Goal: Information Seeking & Learning: Find specific fact

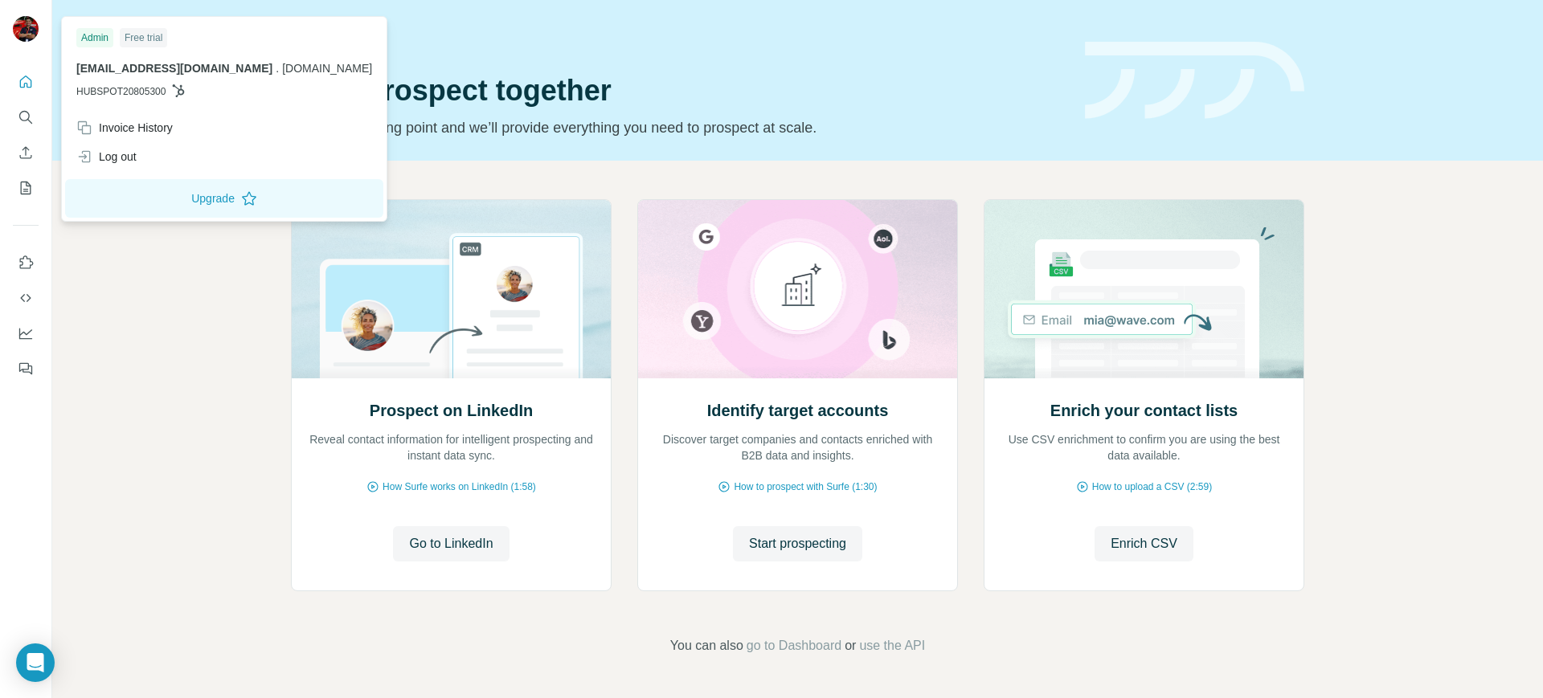
click at [26, 24] on img at bounding box center [26, 29] width 26 height 26
click at [186, 293] on div "Prospect on LinkedIn Reveal contact information for intelligent prospecting and…" at bounding box center [797, 427] width 1490 height 533
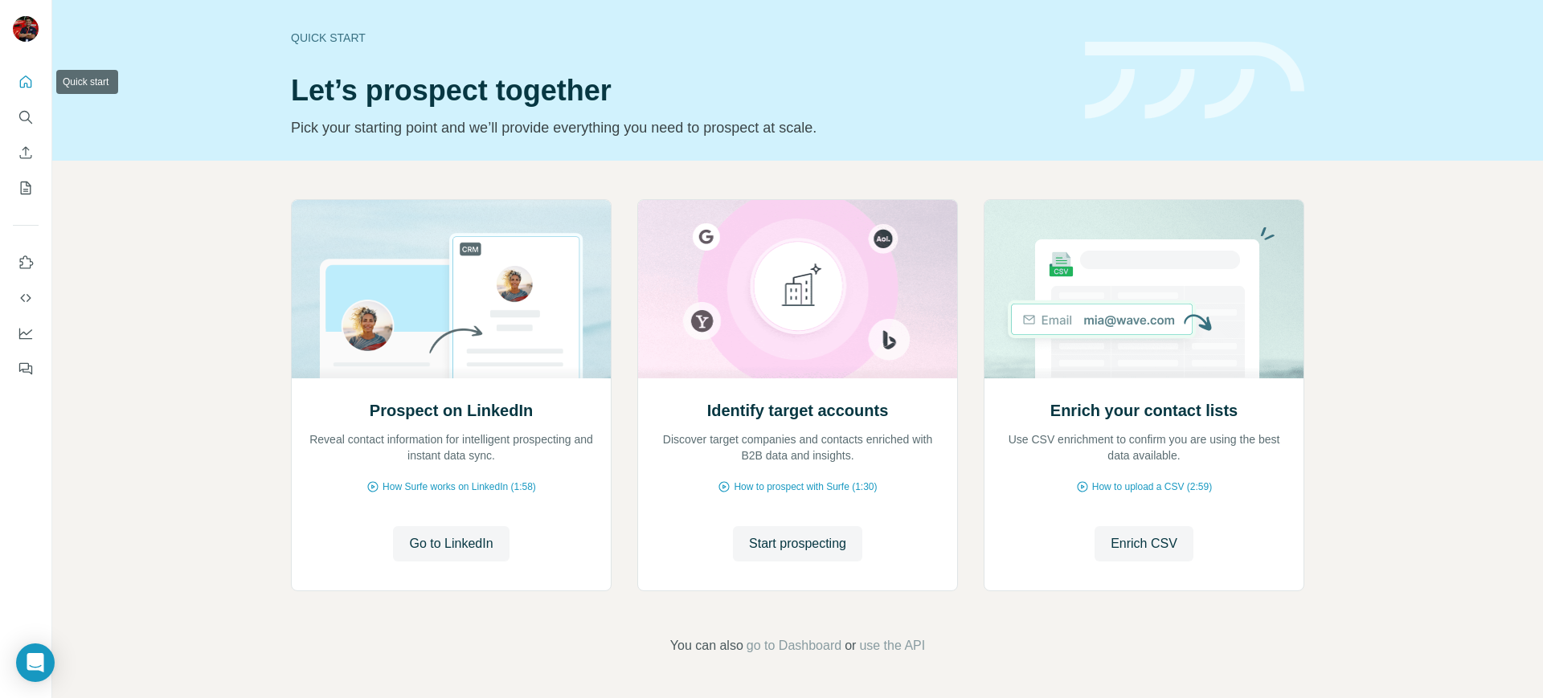
click at [29, 87] on icon "Quick start" at bounding box center [26, 82] width 12 height 12
click at [25, 123] on icon "Search" at bounding box center [26, 117] width 16 height 16
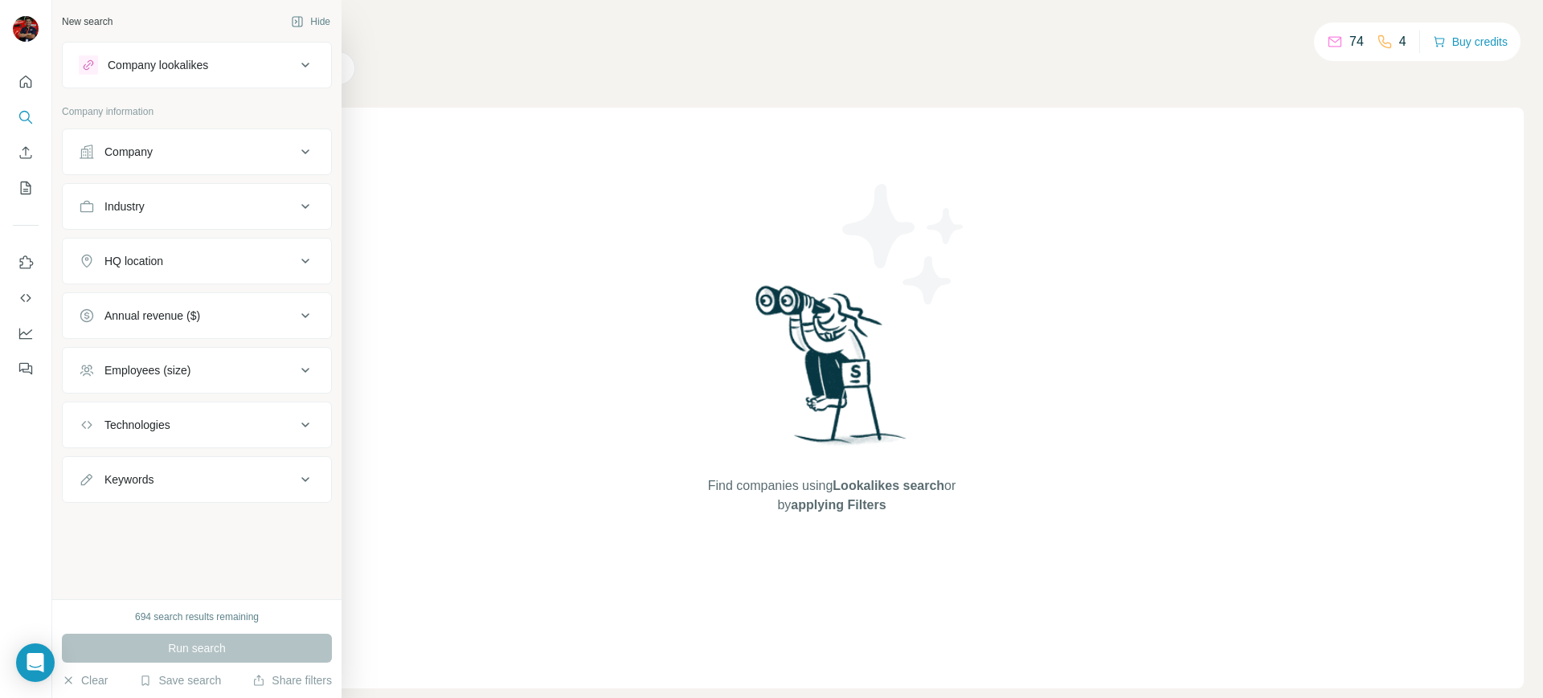
click at [296, 63] on icon at bounding box center [305, 64] width 19 height 19
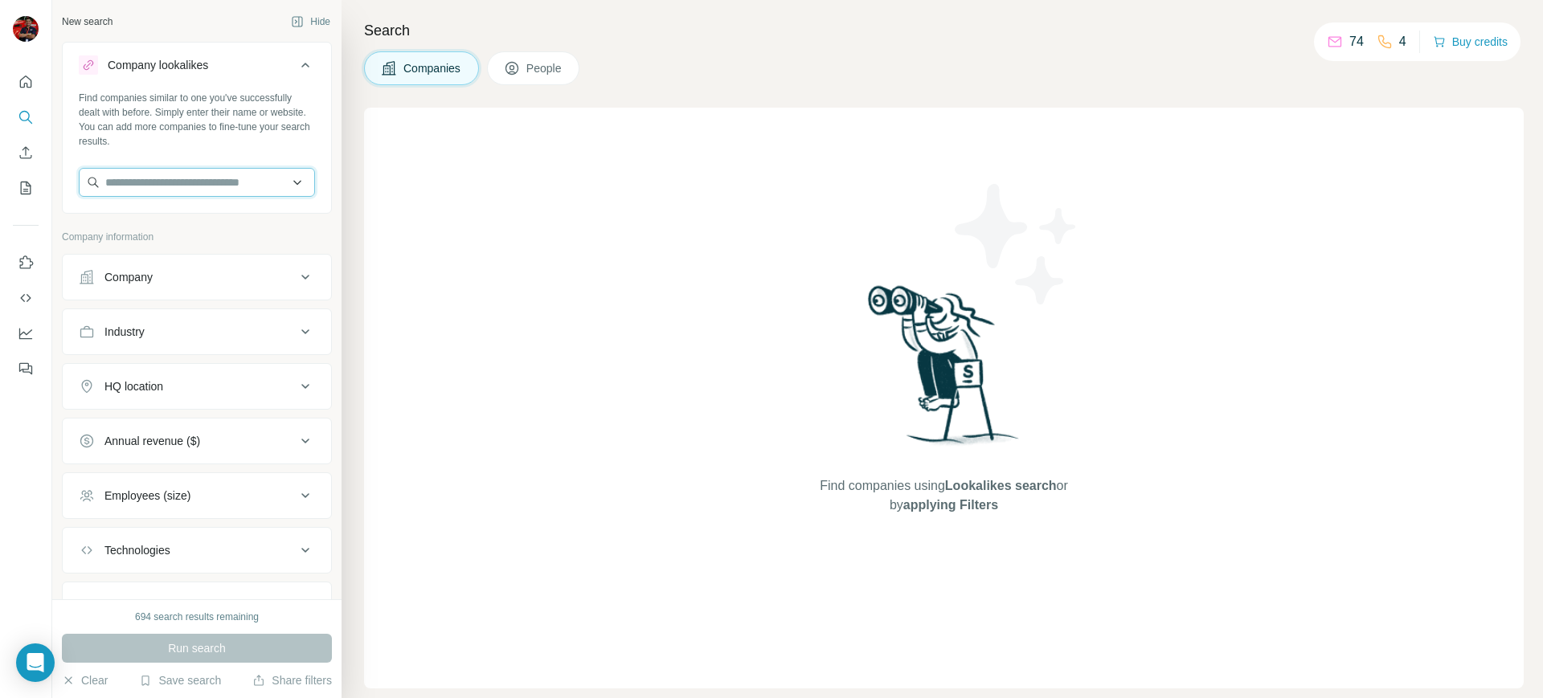
click at [256, 172] on input "text" at bounding box center [197, 182] width 236 height 29
type input "**********"
click at [218, 213] on div "Grupo On Time [DOMAIN_NAME]" at bounding box center [189, 225] width 213 height 43
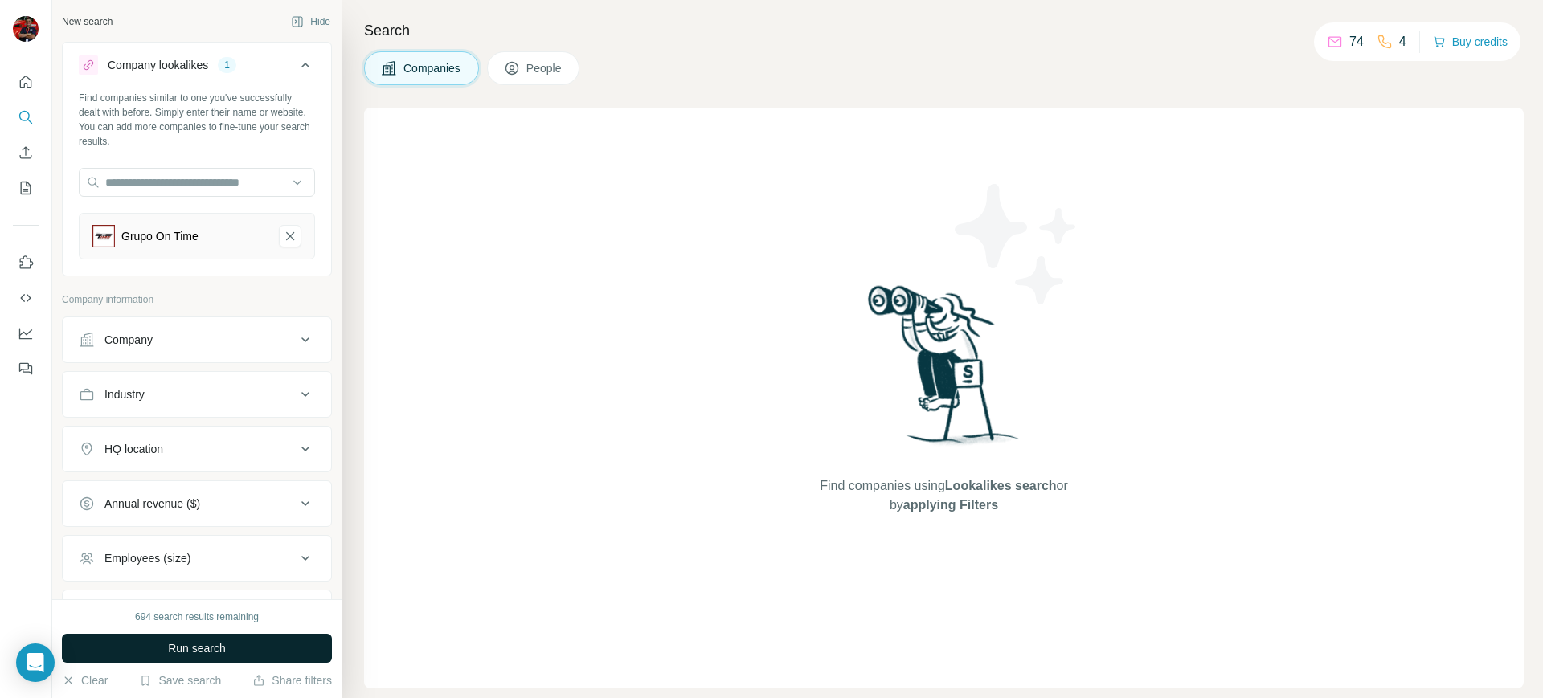
click at [273, 648] on button "Run search" at bounding box center [197, 648] width 270 height 29
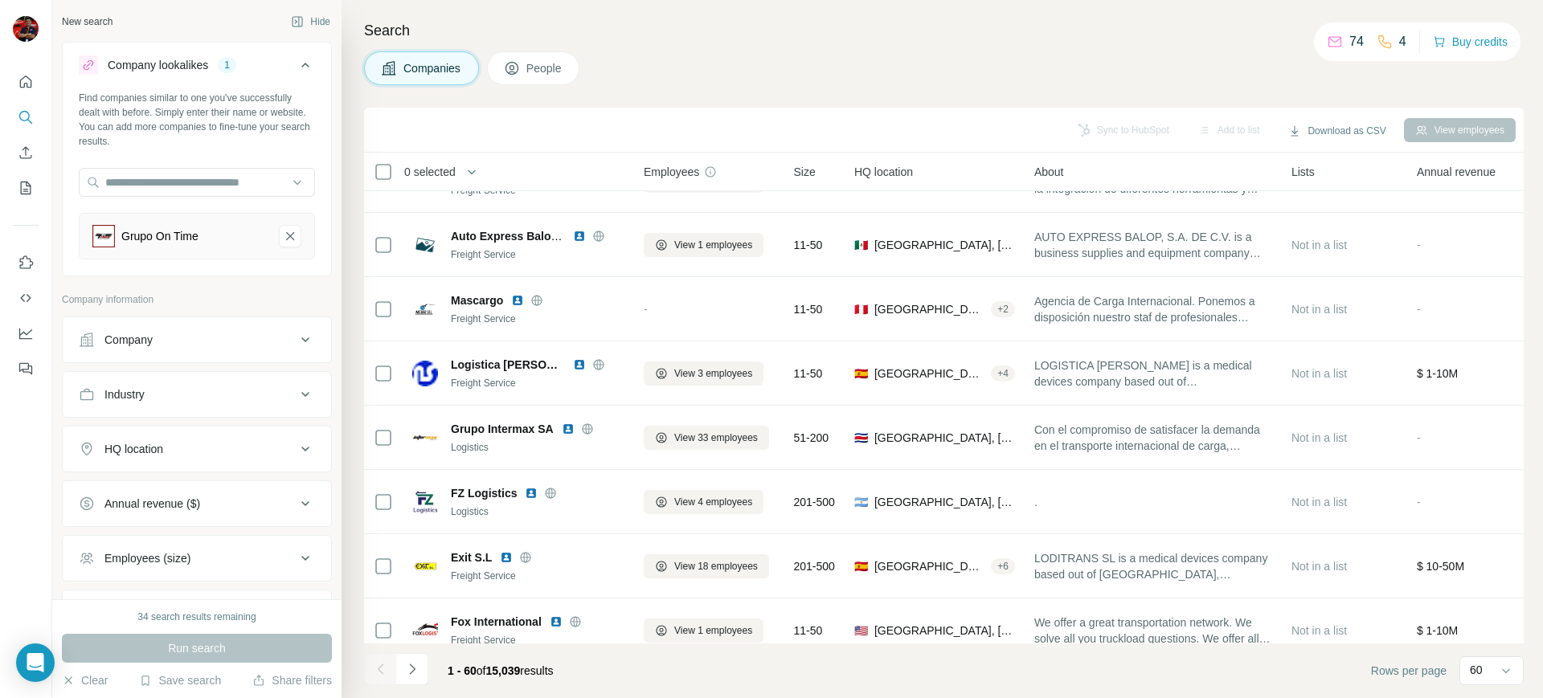
scroll to position [3415, 0]
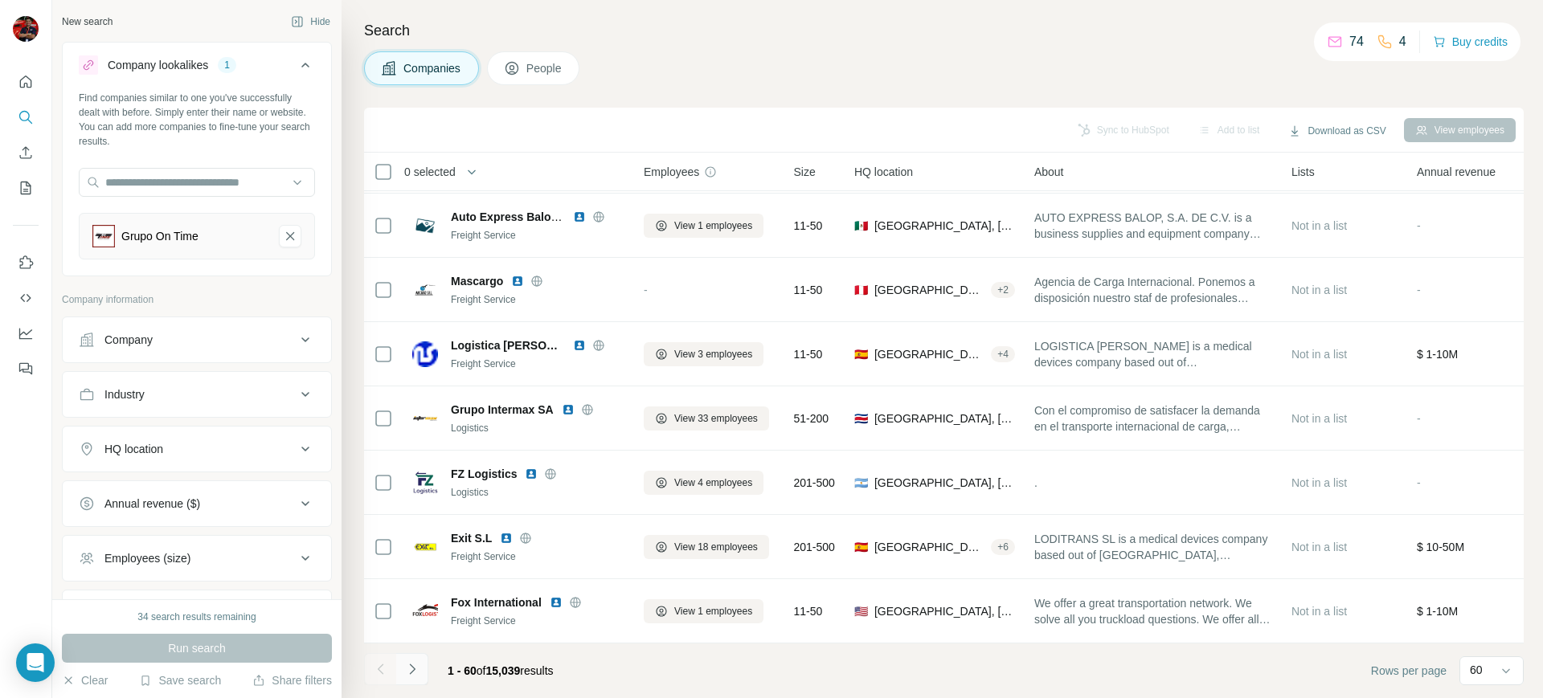
click at [421, 668] on button "Navigate to next page" at bounding box center [412, 669] width 32 height 32
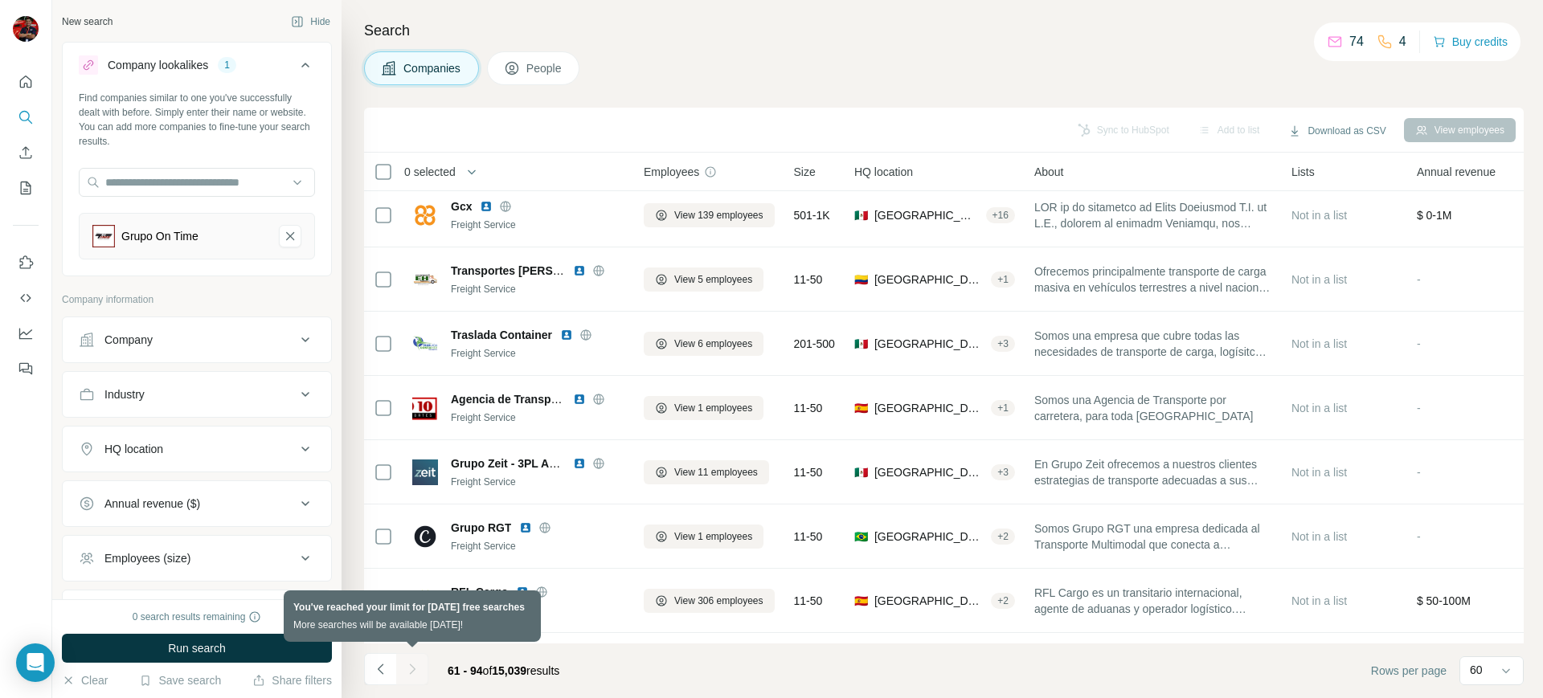
scroll to position [1743, 0]
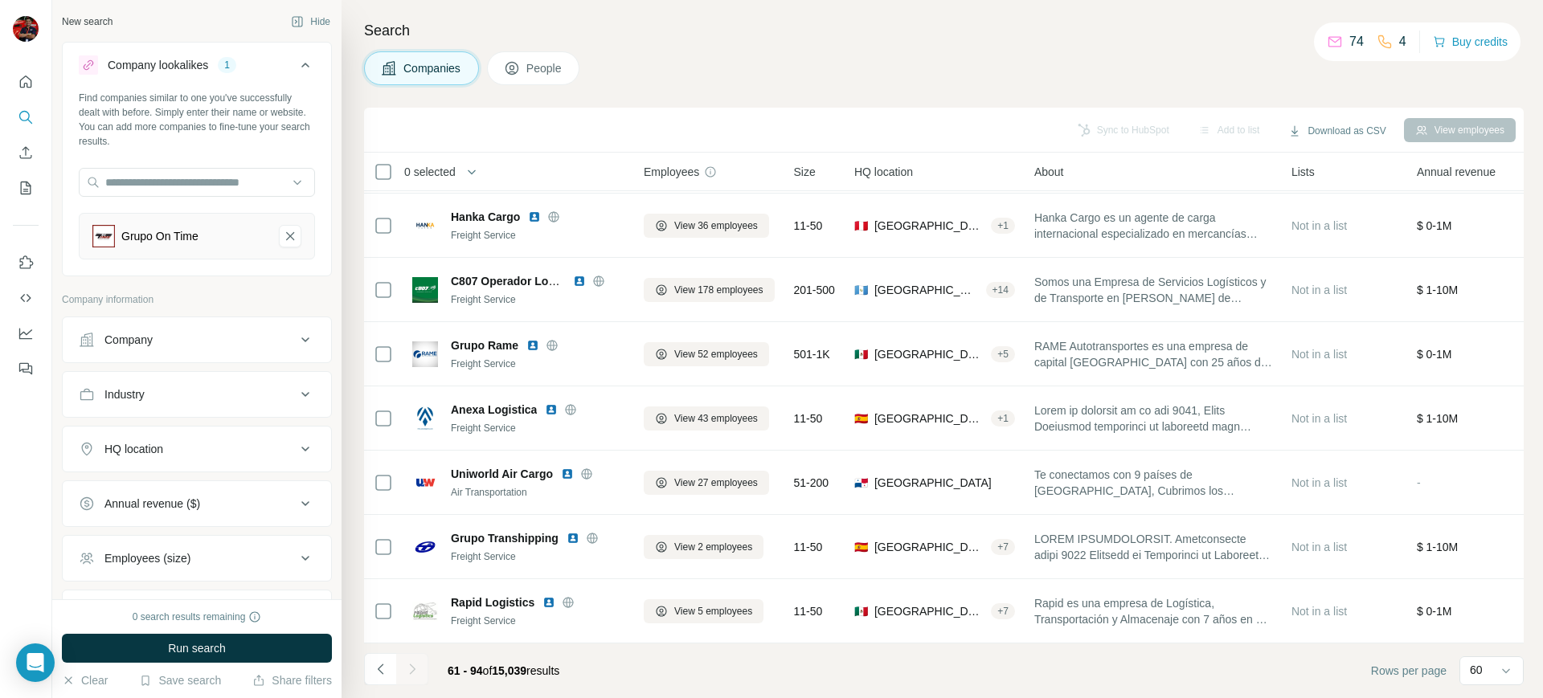
click at [554, 71] on span "People" at bounding box center [544, 68] width 37 height 16
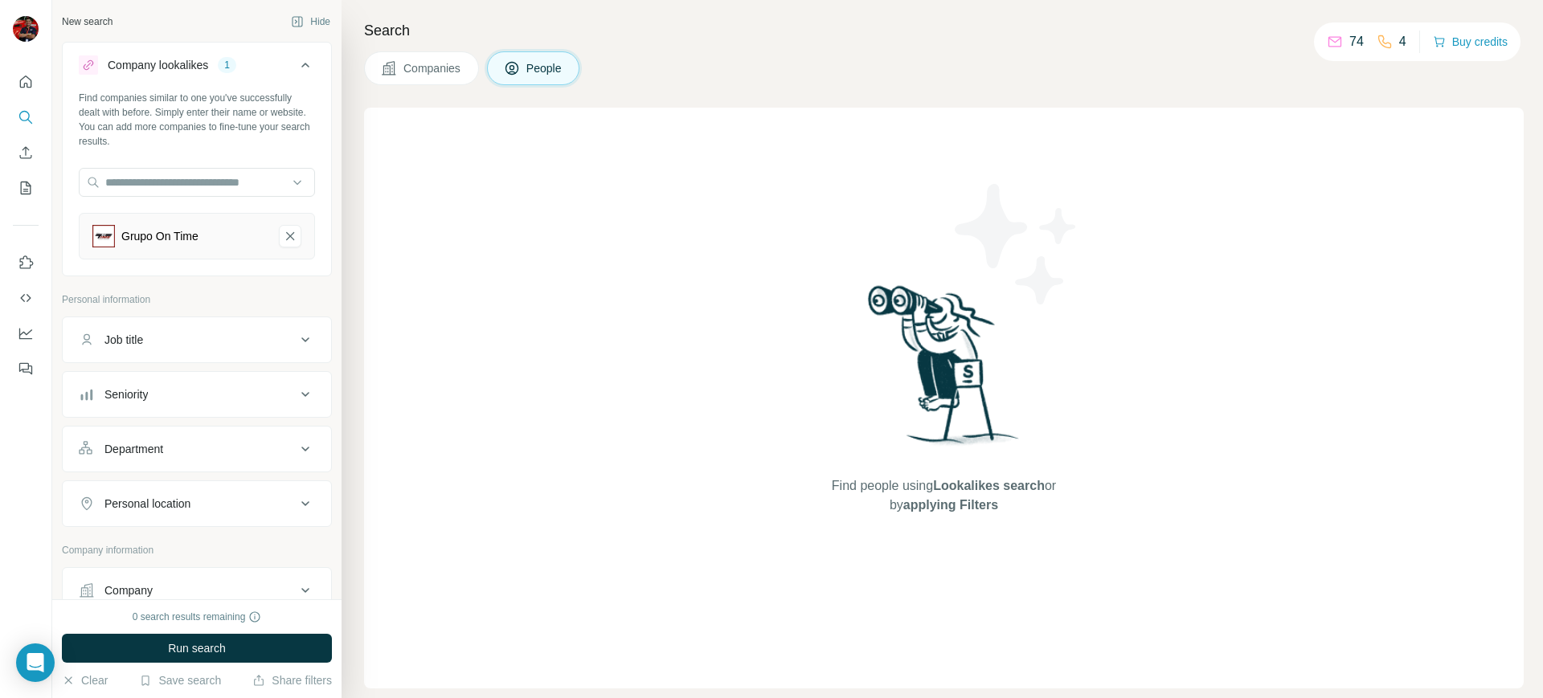
click at [458, 67] on span "Companies" at bounding box center [432, 68] width 59 height 16
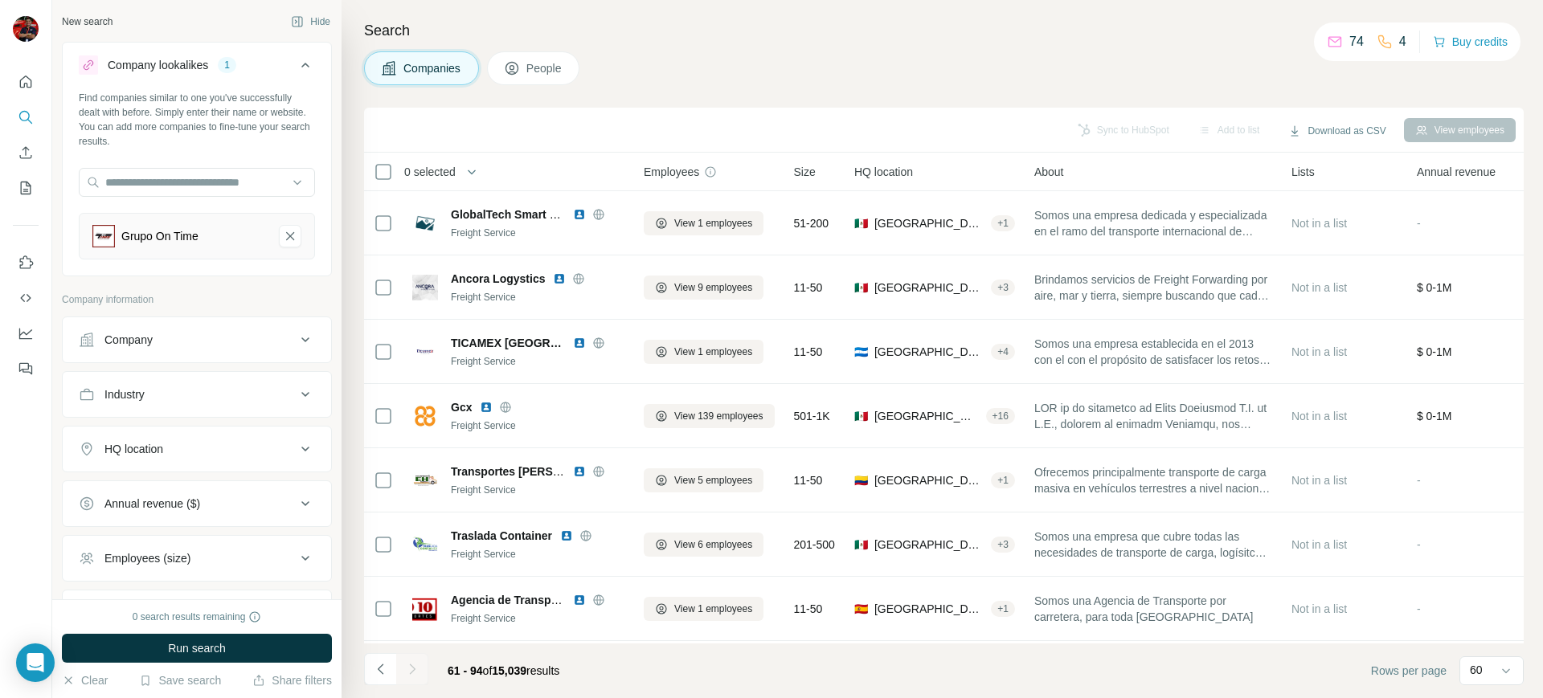
click at [678, 92] on div "Search Companies People Sync to HubSpot Add to list Download as CSV View employ…" at bounding box center [941, 349] width 1201 height 698
drag, startPoint x: 501, startPoint y: 670, endPoint x: 619, endPoint y: 652, distance: 119.5
click at [619, 652] on footer "61 - 94 of 15,039 results Rows per page 60" at bounding box center [943, 671] width 1159 height 55
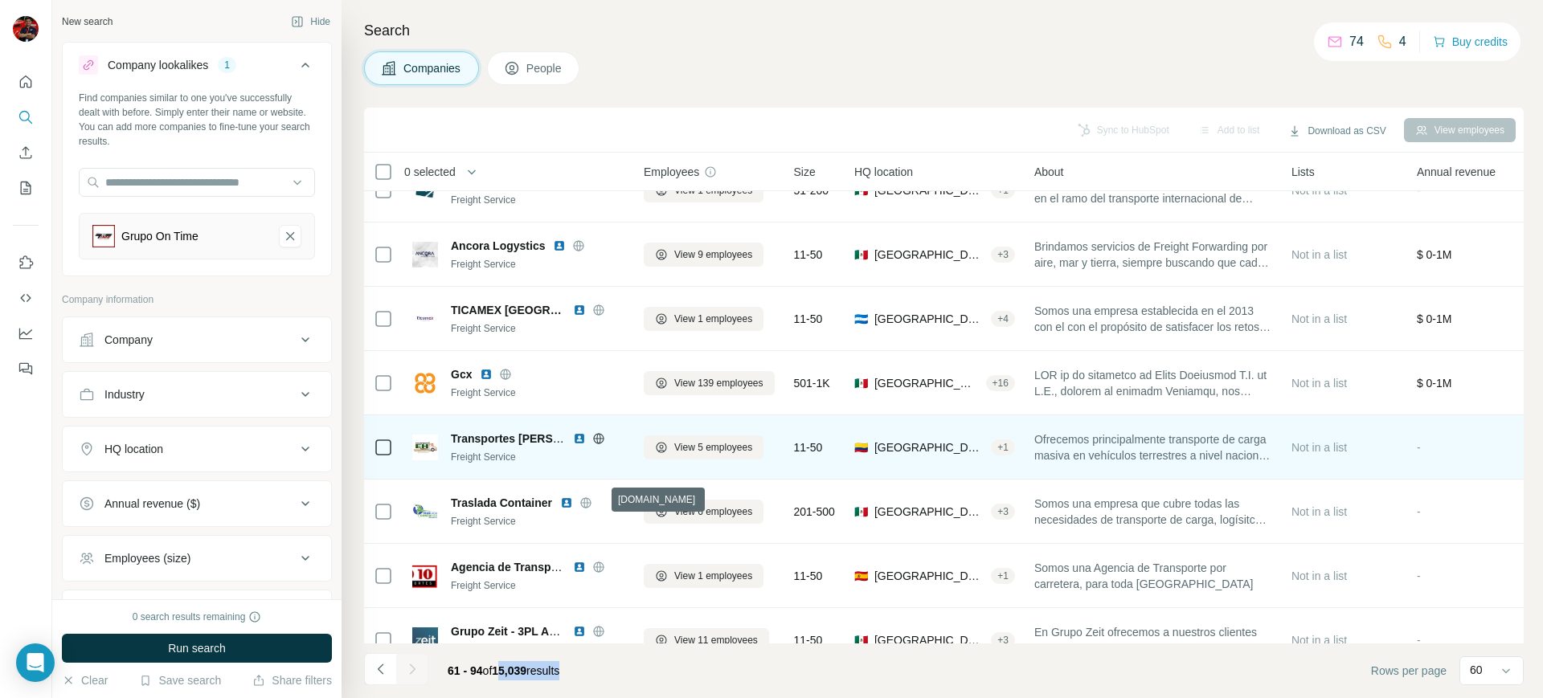
scroll to position [32, 0]
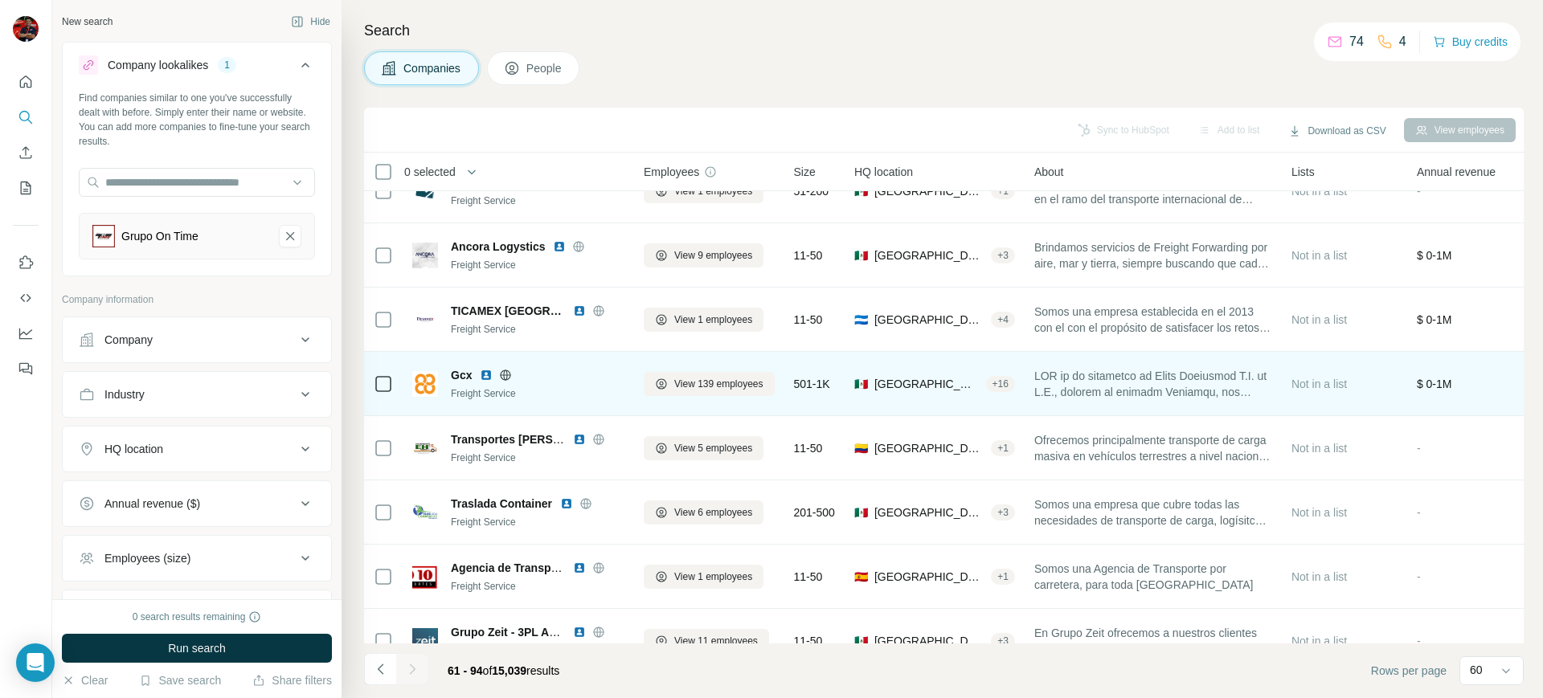
click at [464, 378] on span "Gcx" at bounding box center [461, 375] width 21 height 16
click at [708, 380] on span "View 139 employees" at bounding box center [718, 384] width 89 height 14
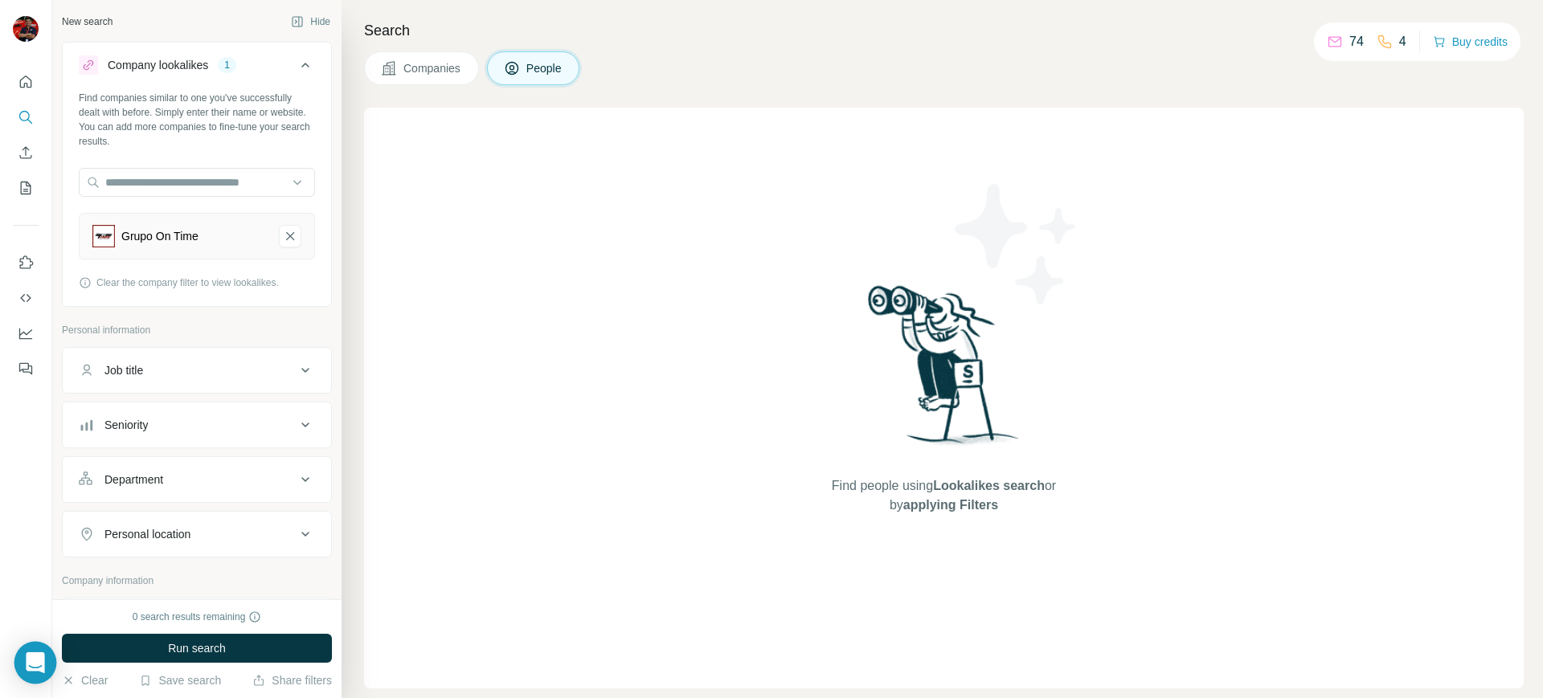
drag, startPoint x: 165, startPoint y: 664, endPoint x: 30, endPoint y: 655, distance: 135.3
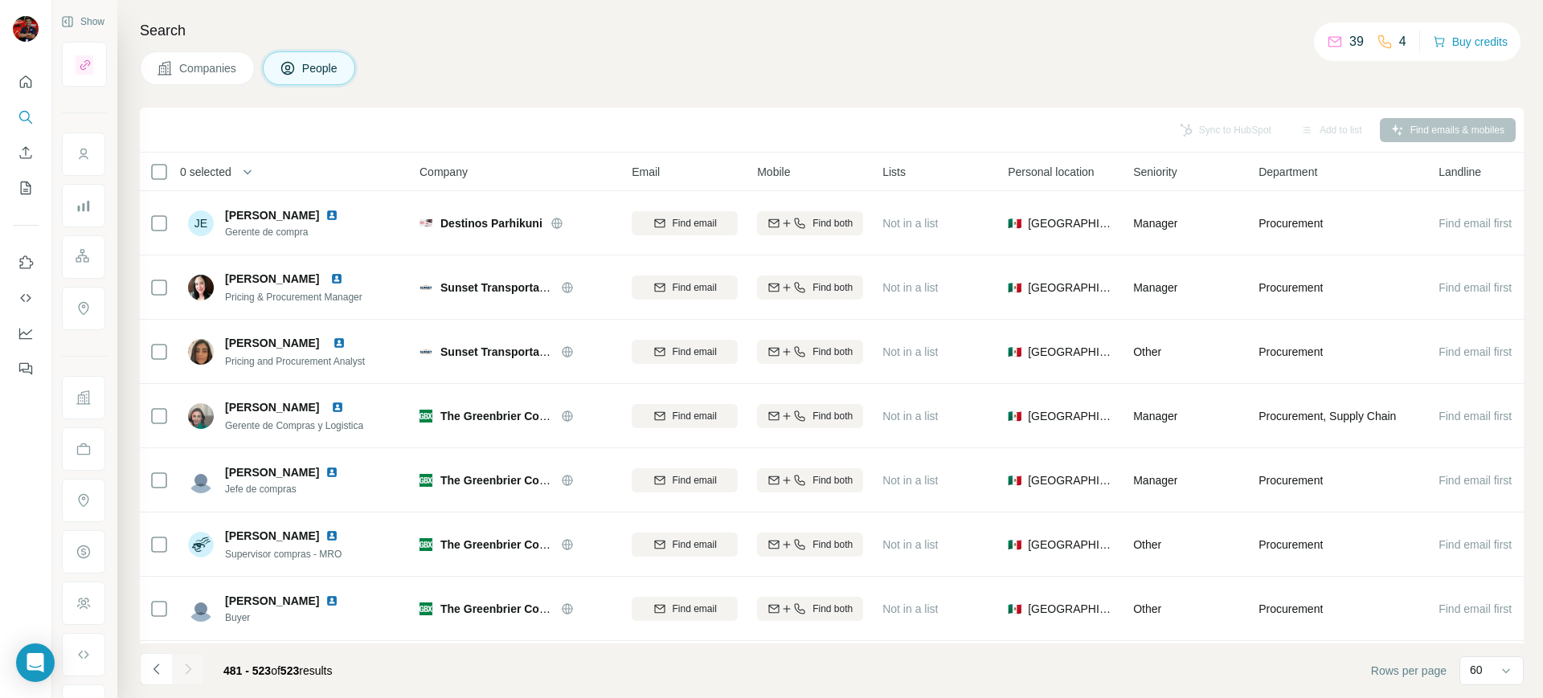
scroll to position [2322, 0]
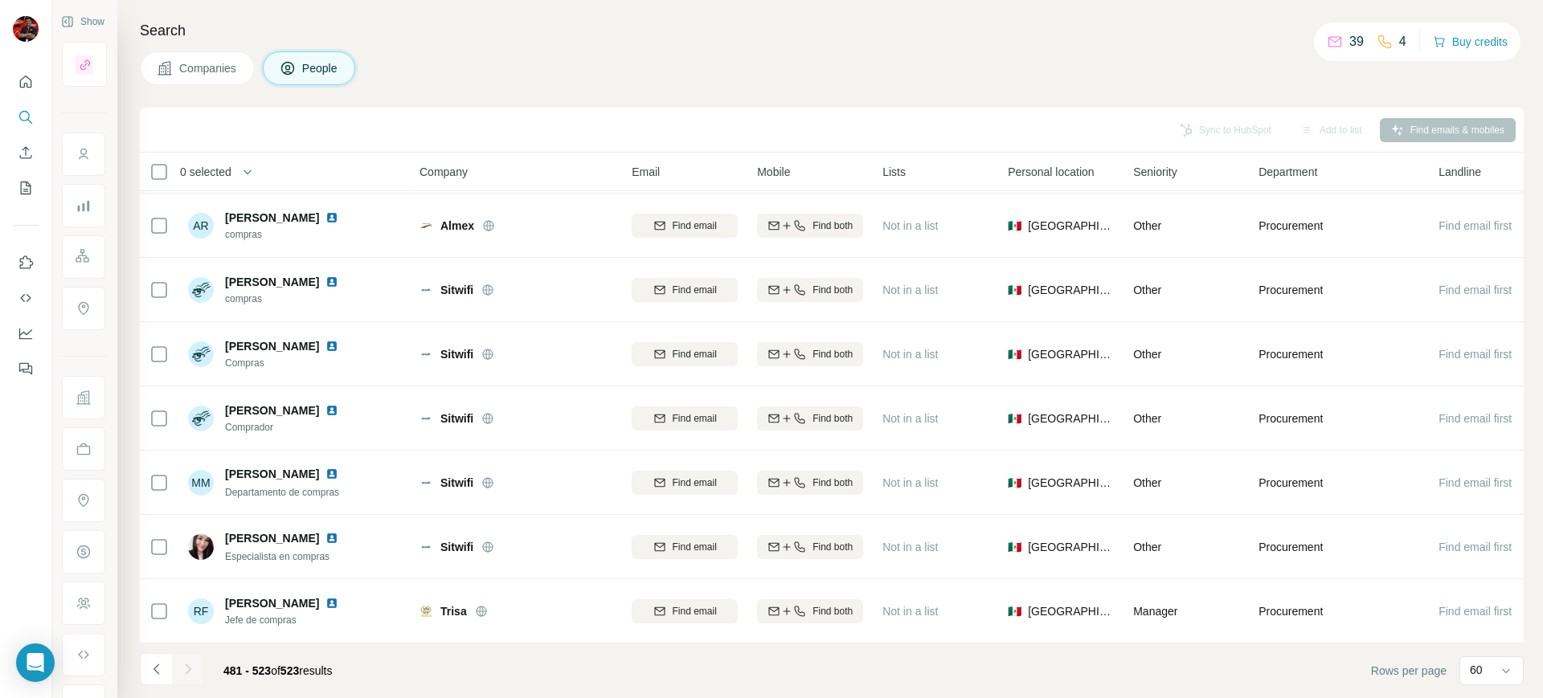
click at [1349, 48] on p "39" at bounding box center [1356, 41] width 14 height 19
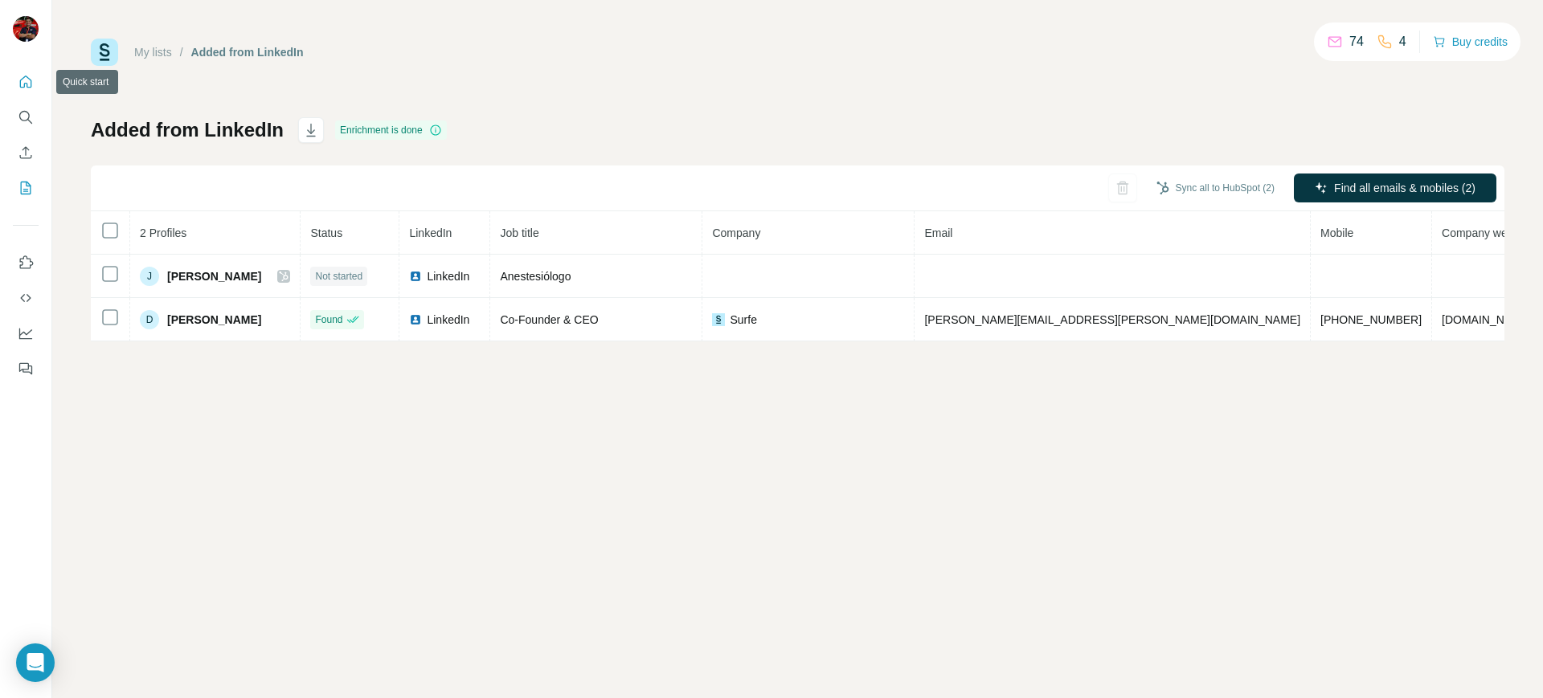
click at [20, 92] on button "Quick start" at bounding box center [26, 81] width 26 height 29
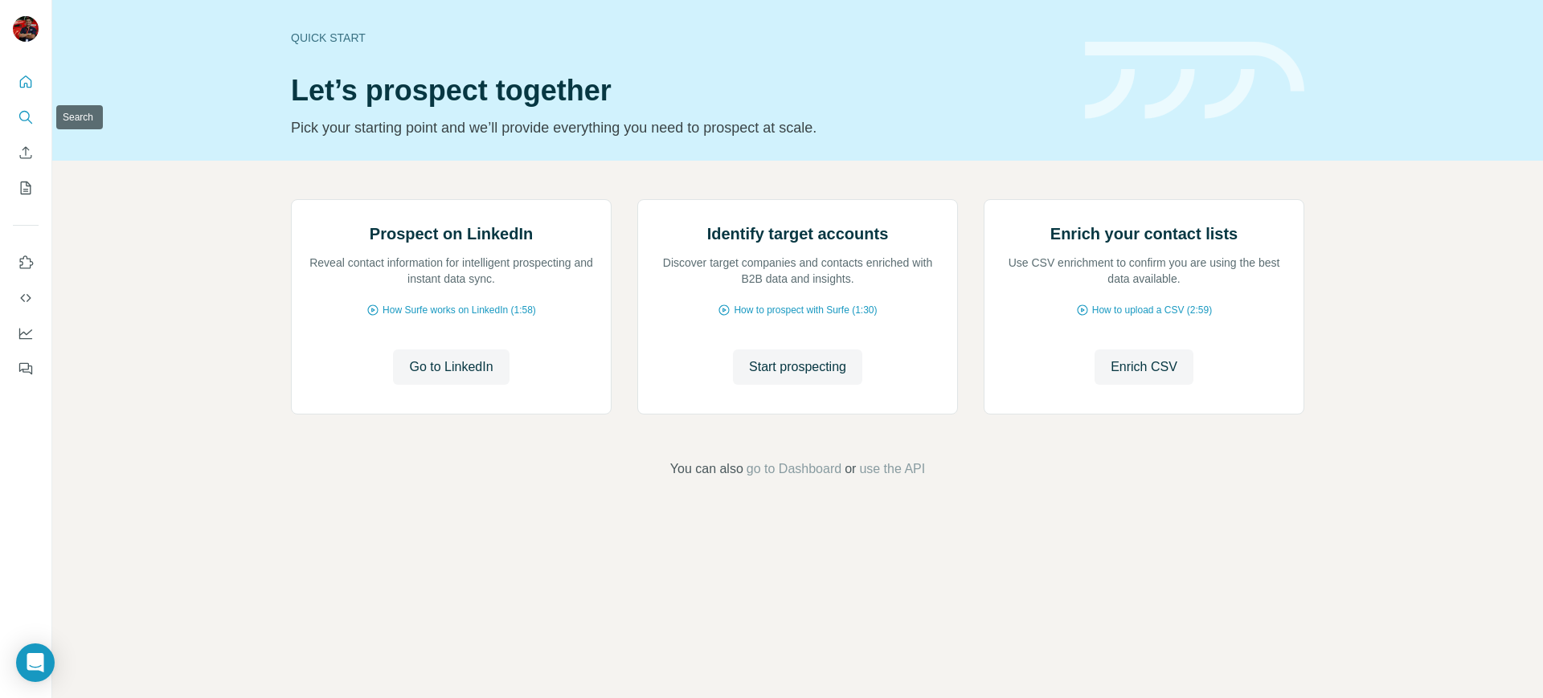
click at [27, 117] on icon "Search" at bounding box center [26, 117] width 16 height 16
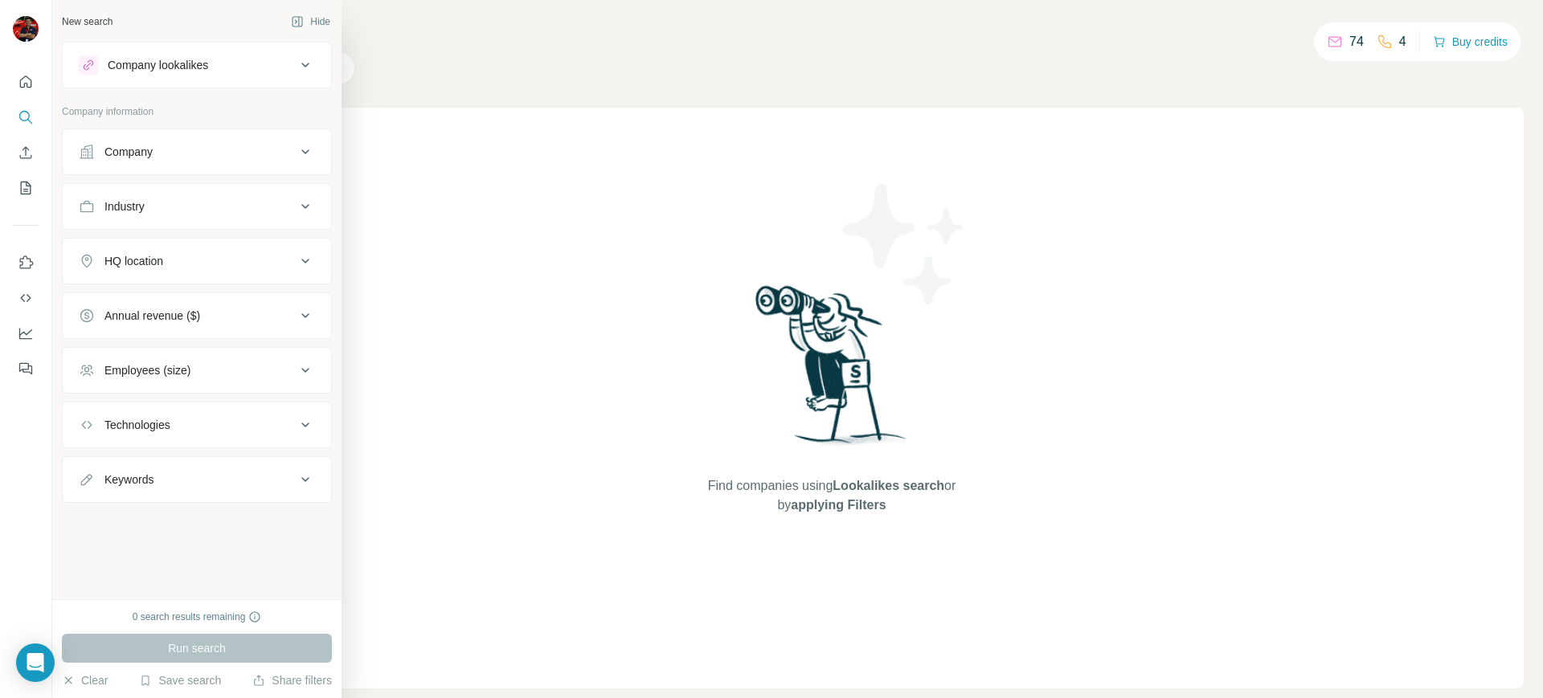
click at [262, 63] on div "Company lookalikes" at bounding box center [187, 64] width 217 height 19
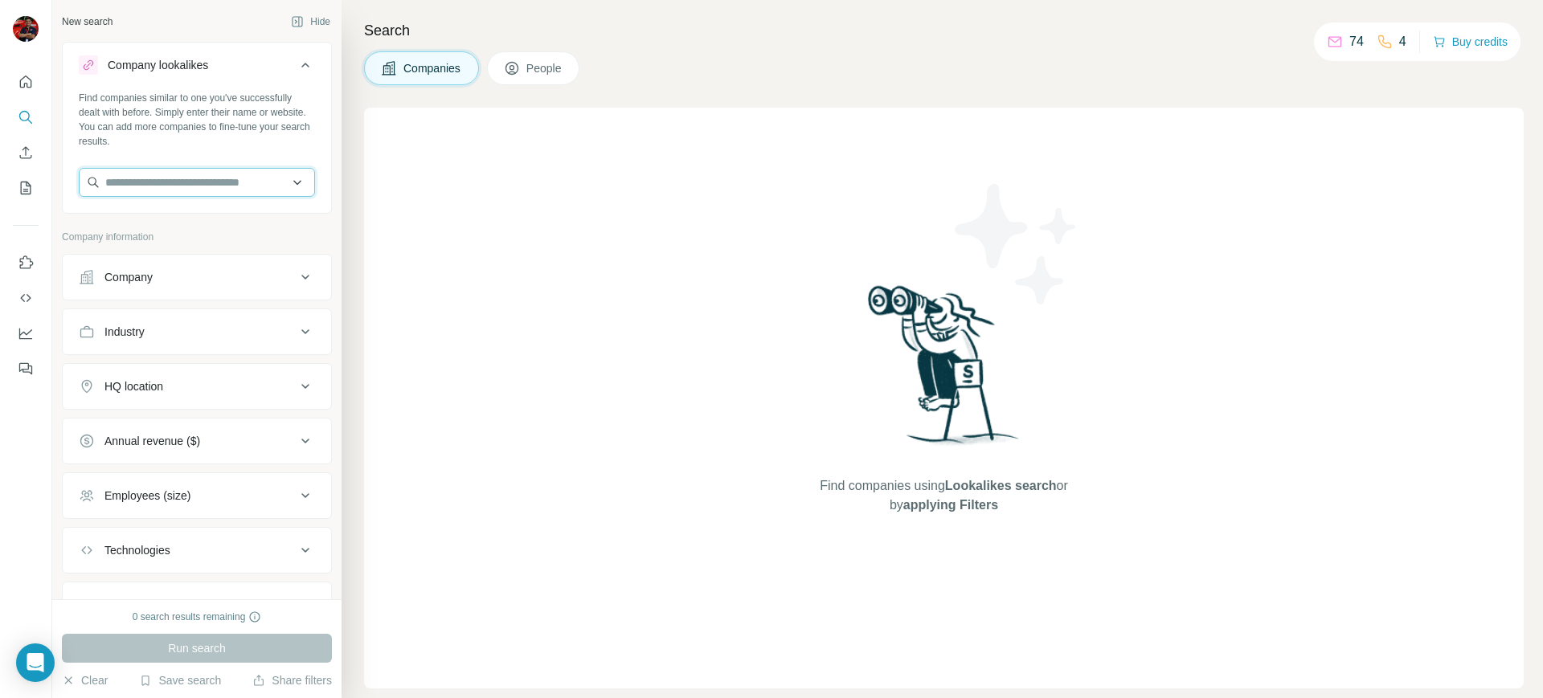
click at [224, 175] on input "text" at bounding box center [197, 182] width 236 height 29
type input "**********"
click at [292, 170] on input "**********" at bounding box center [197, 182] width 236 height 29
click at [296, 147] on div "Find companies similar to one you've successfully dealt with before. Simply ent…" at bounding box center [197, 120] width 236 height 58
click at [296, 280] on icon at bounding box center [305, 277] width 19 height 19
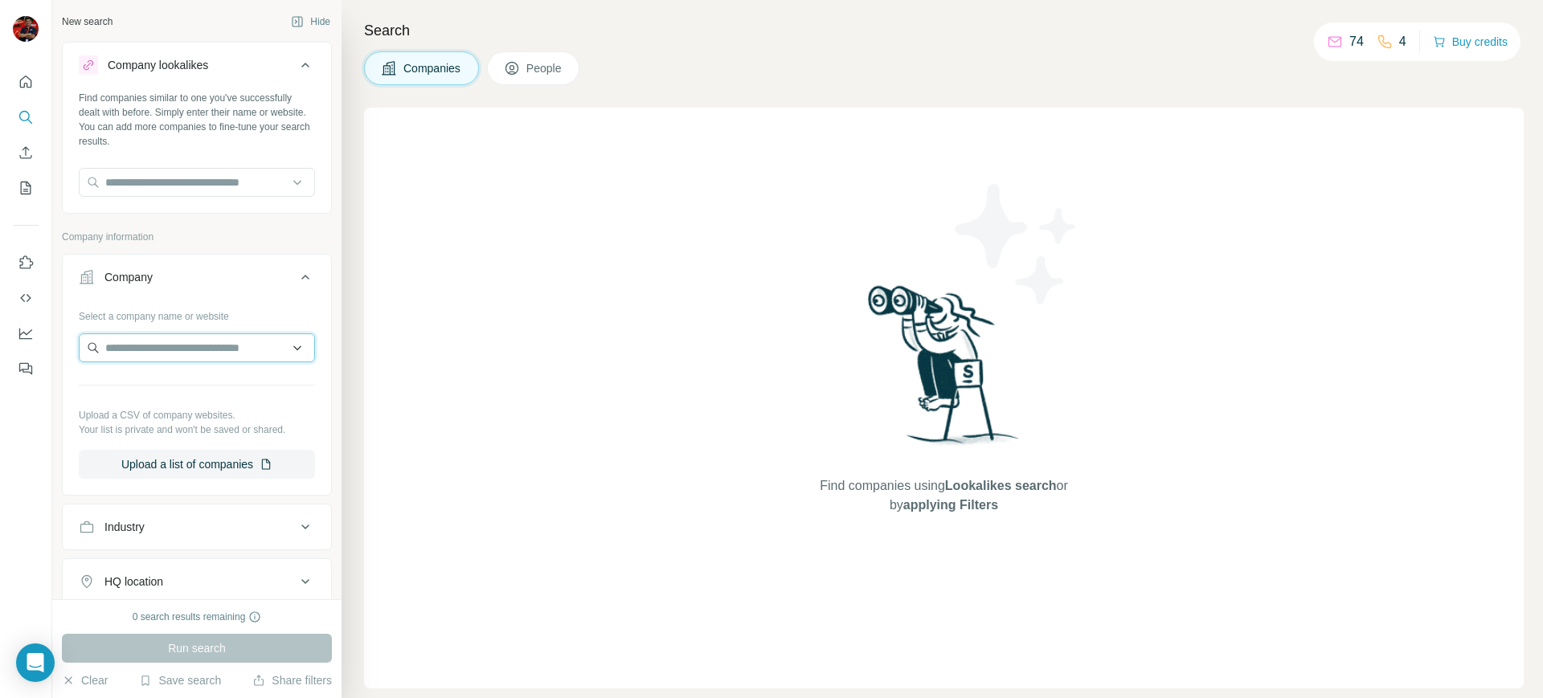
click at [198, 357] on input "text" at bounding box center [197, 347] width 236 height 29
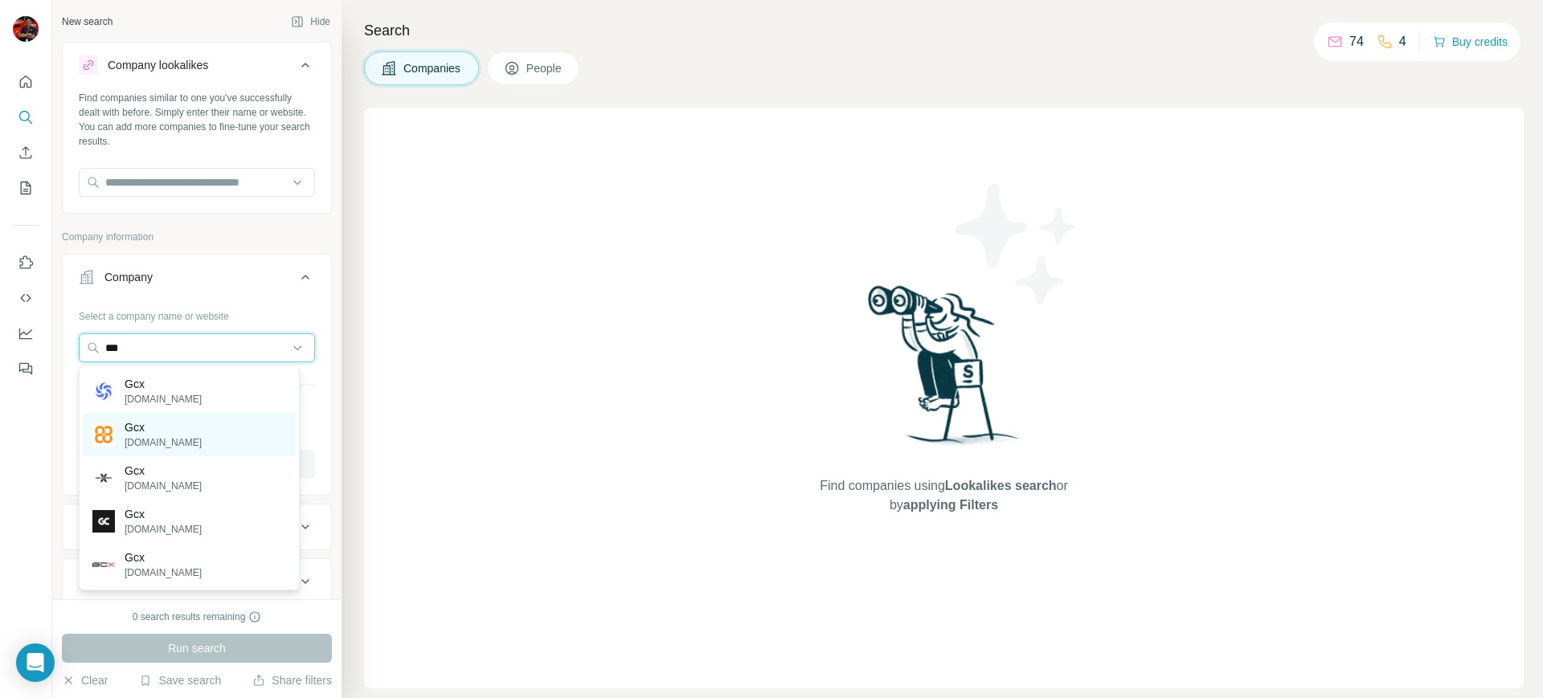
type input "***"
click at [166, 442] on p "grucas.com" at bounding box center [163, 442] width 77 height 14
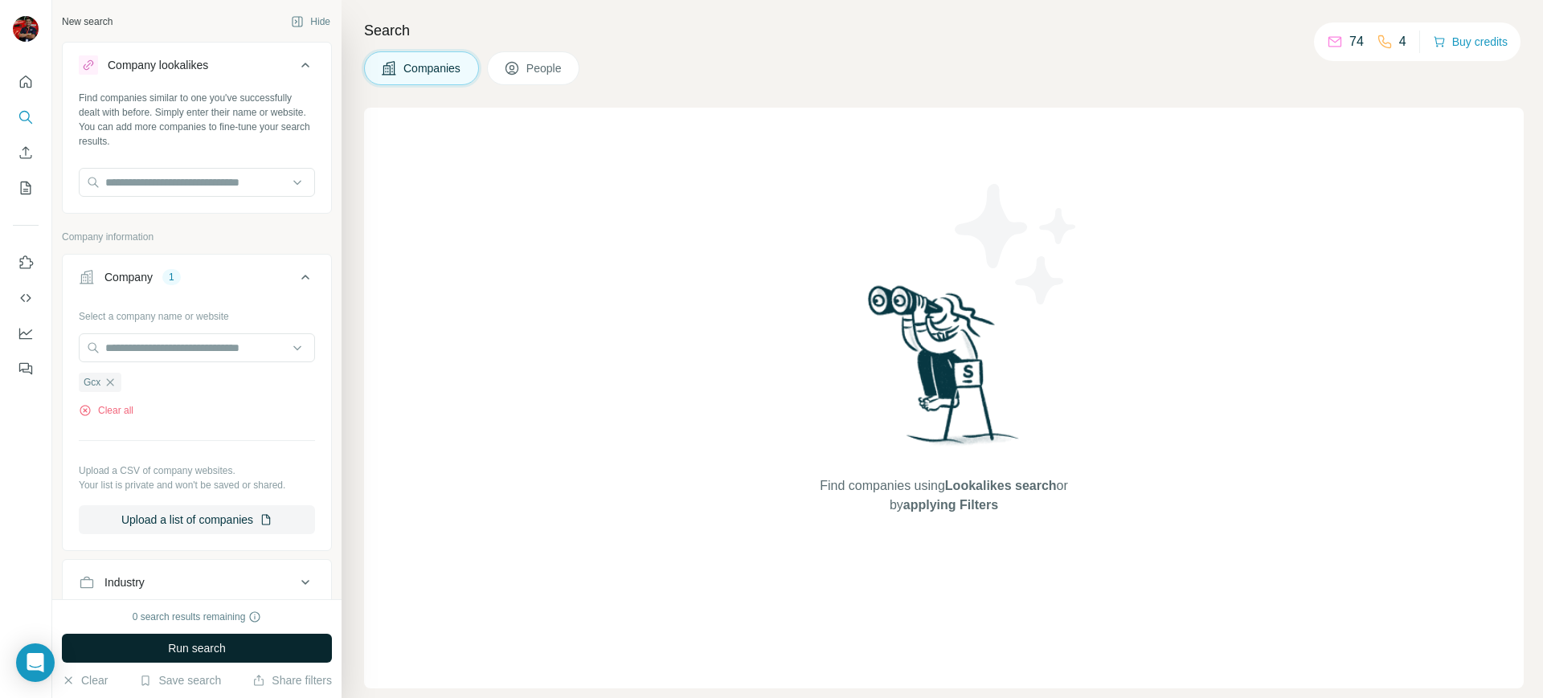
click at [197, 648] on span "Run search" at bounding box center [197, 648] width 58 height 16
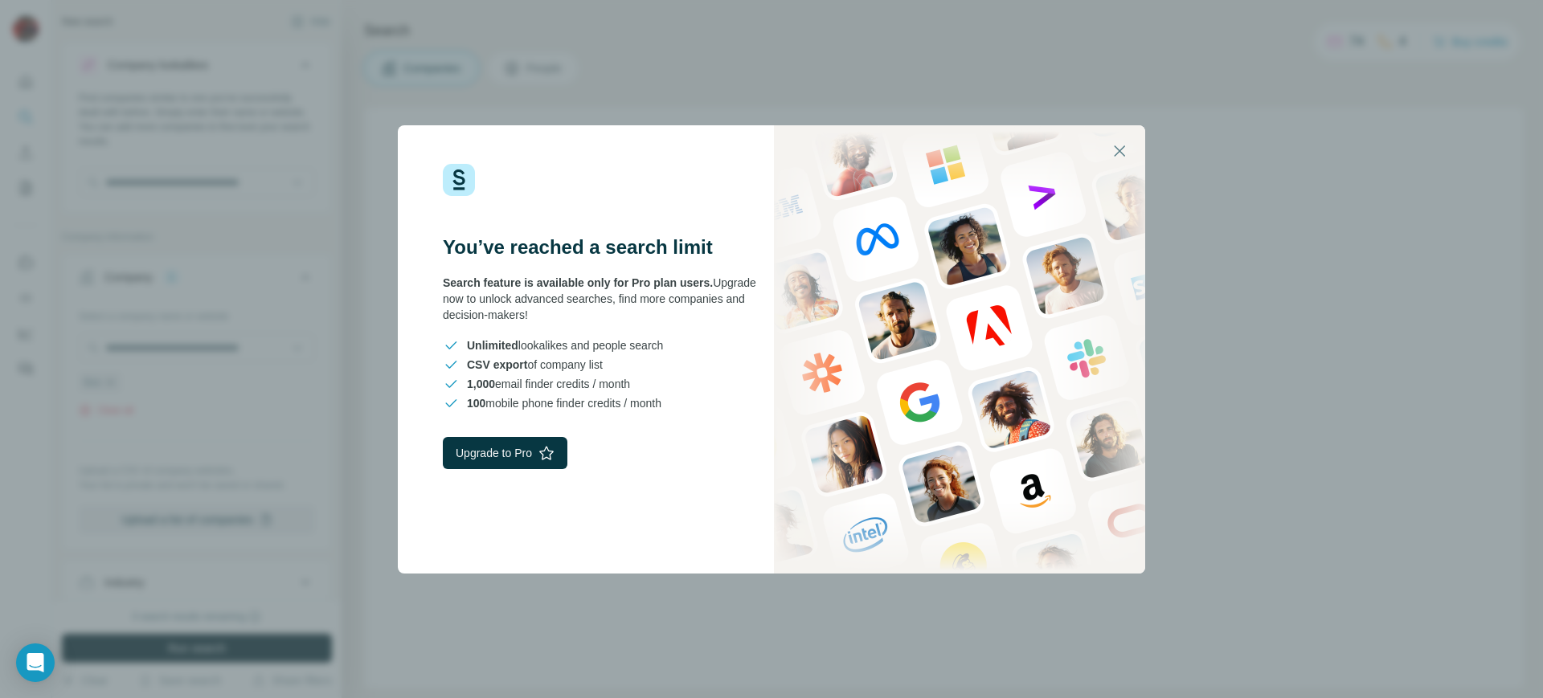
drag, startPoint x: 448, startPoint y: 242, endPoint x: 752, endPoint y: 422, distance: 353.7
click at [752, 422] on div "You’ve reached a search limit Search feature is available only for Pro plan use…" at bounding box center [585, 349] width 374 height 448
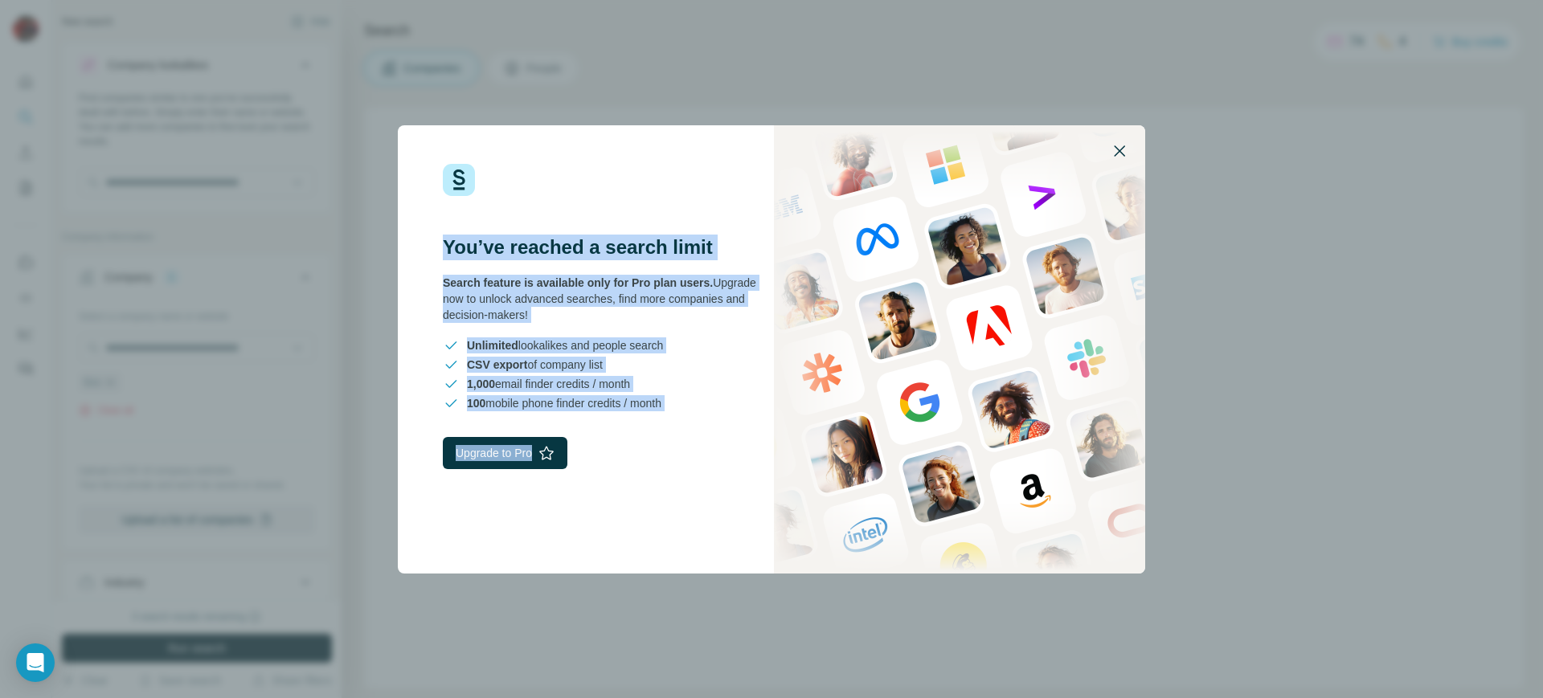
click at [1116, 160] on button "button" at bounding box center [1119, 151] width 39 height 39
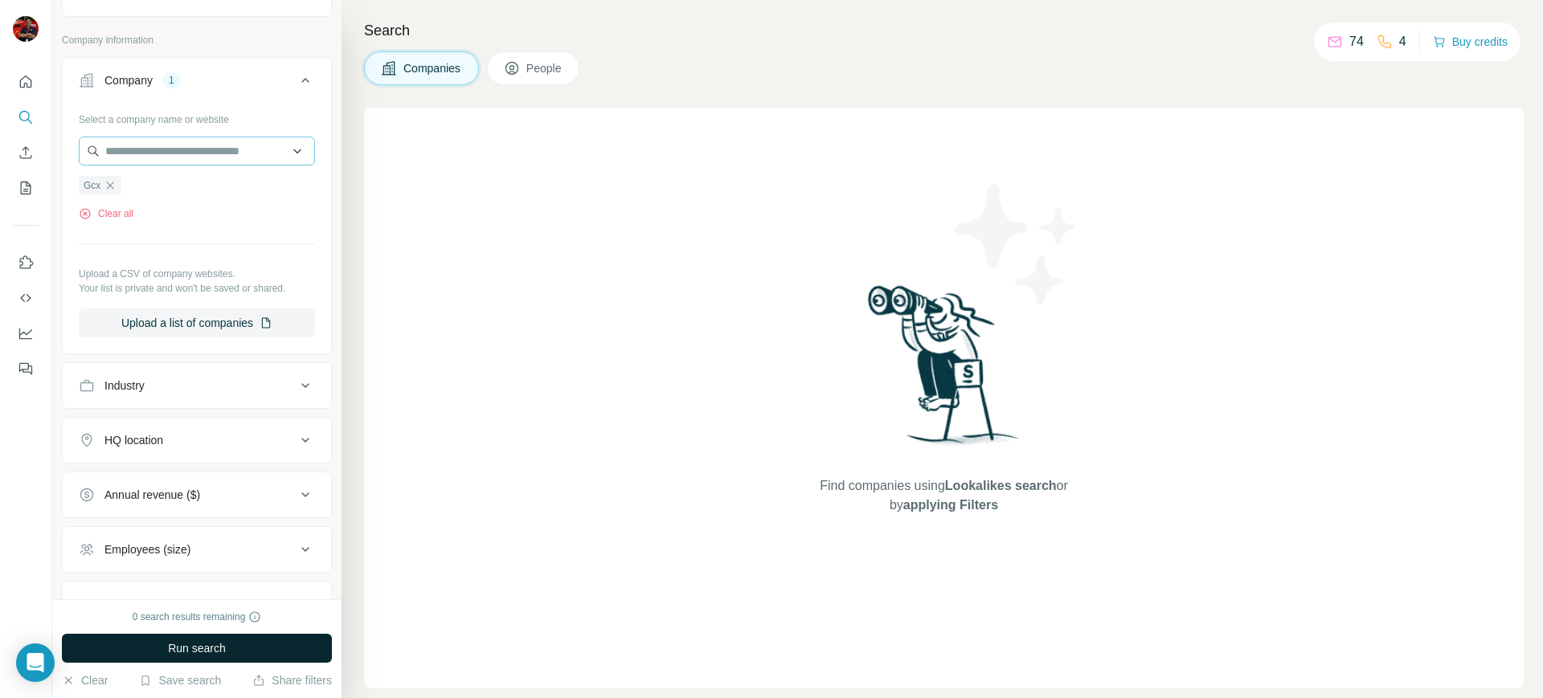
scroll to position [325, 0]
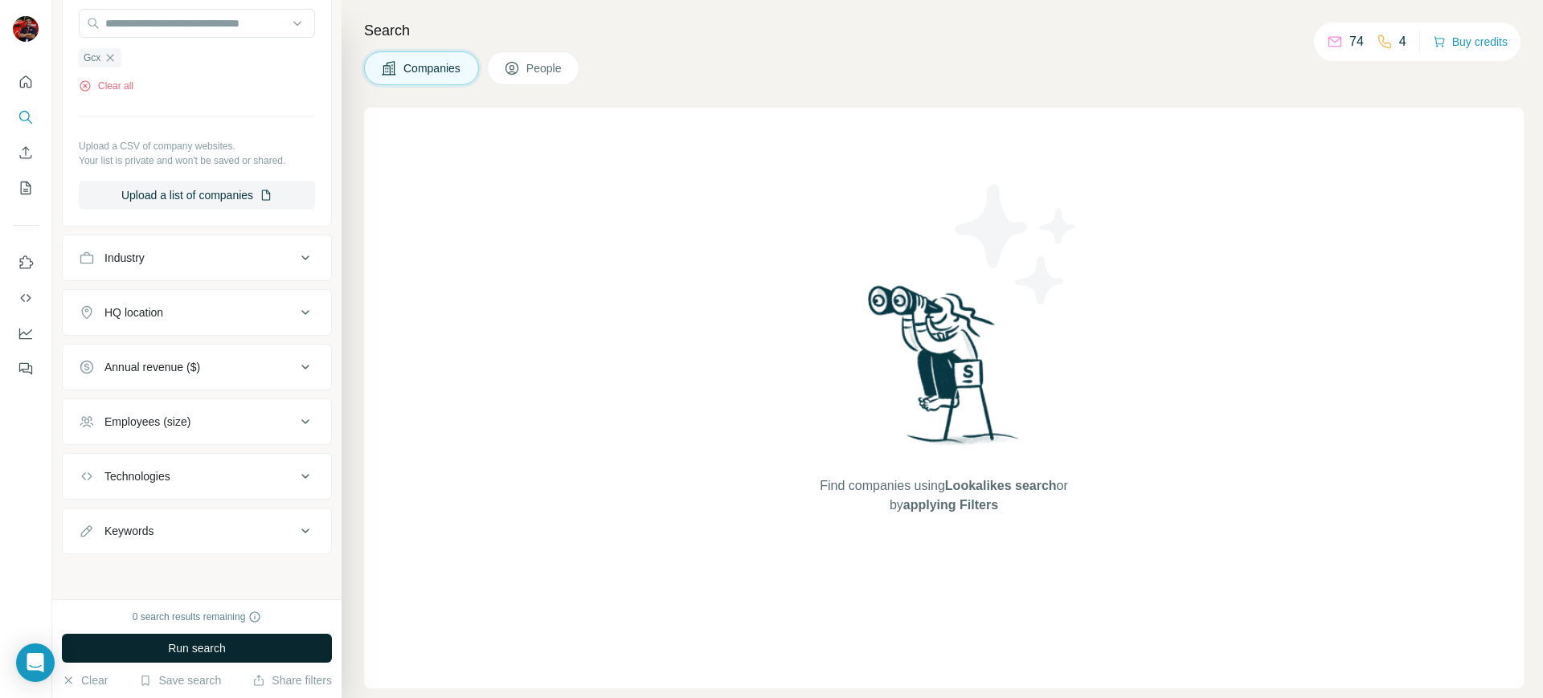
click at [281, 272] on button "Industry" at bounding box center [197, 258] width 268 height 39
click at [238, 297] on input at bounding box center [188, 297] width 198 height 18
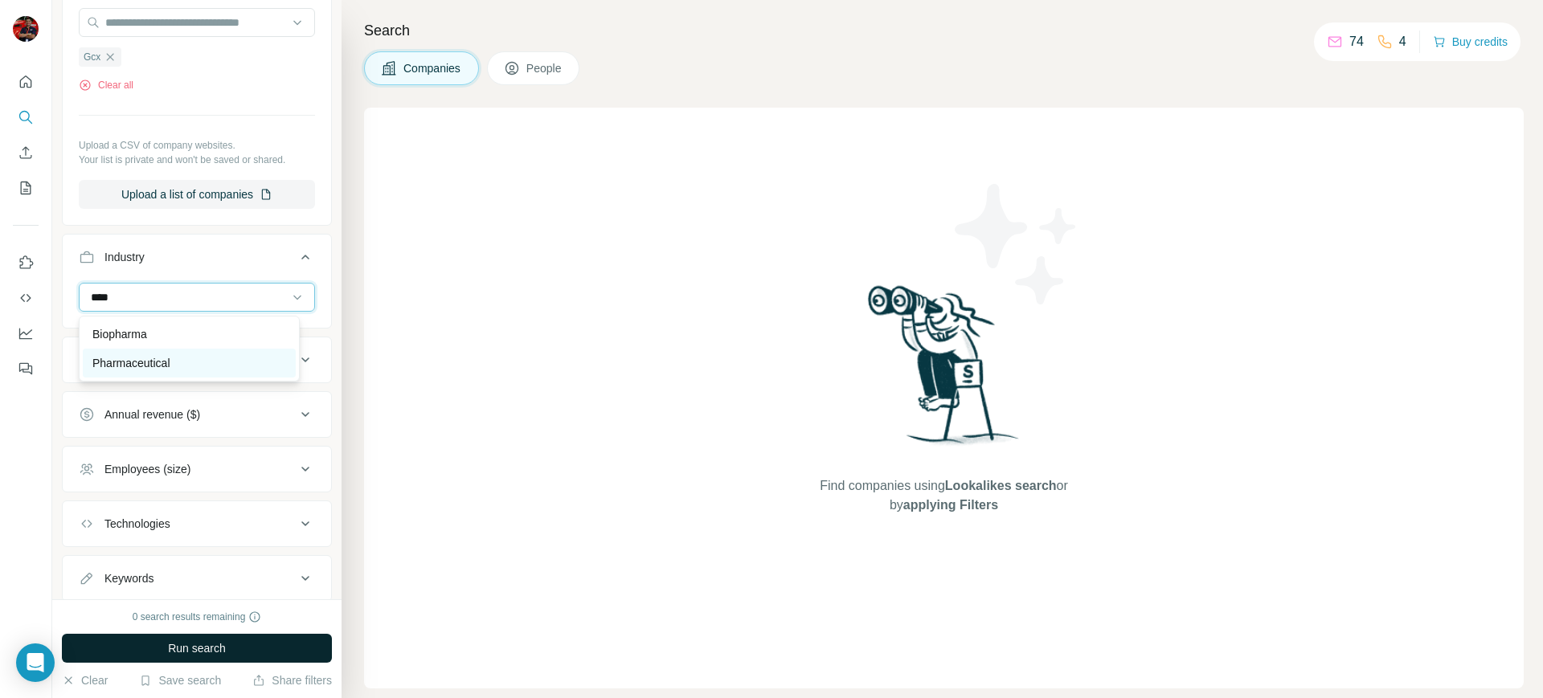
type input "****"
click at [195, 349] on div "Pharmaceutical" at bounding box center [189, 363] width 213 height 29
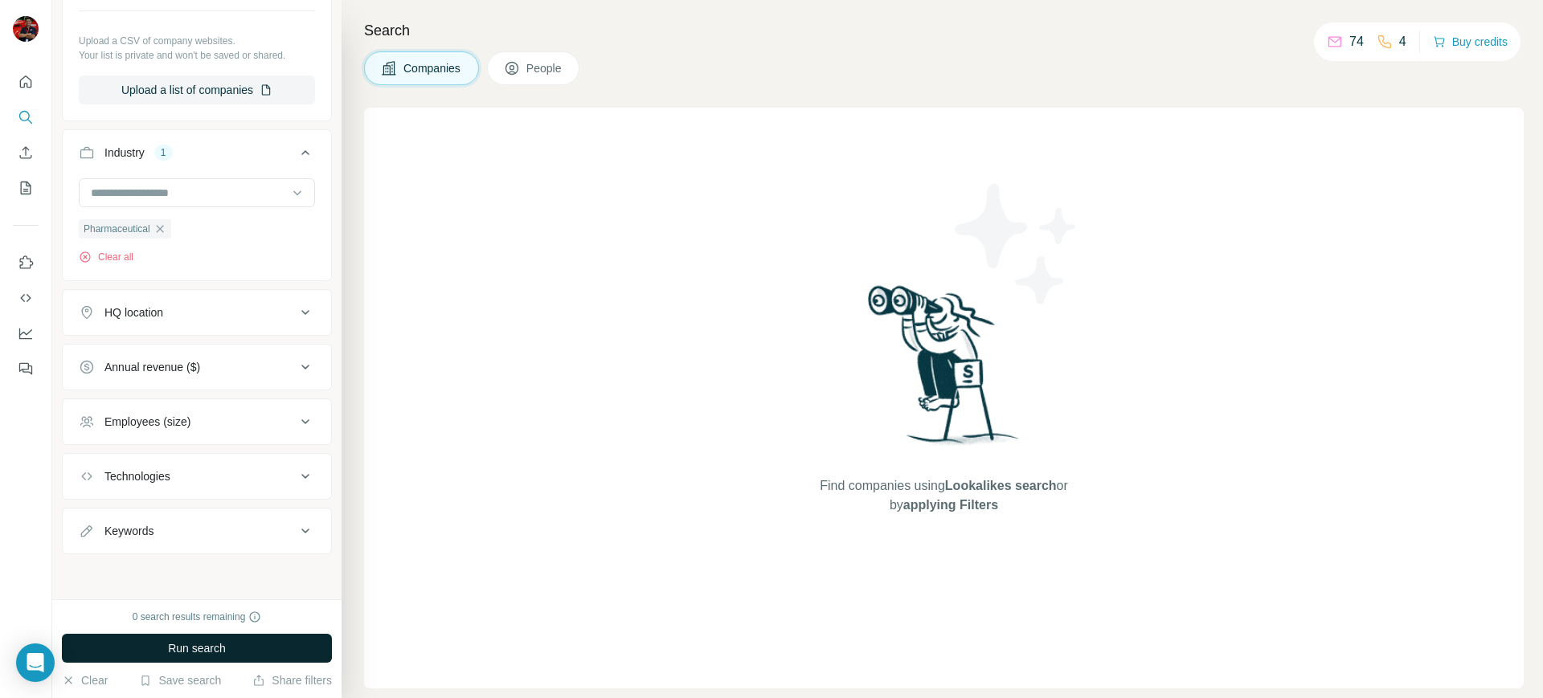
scroll to position [137, 0]
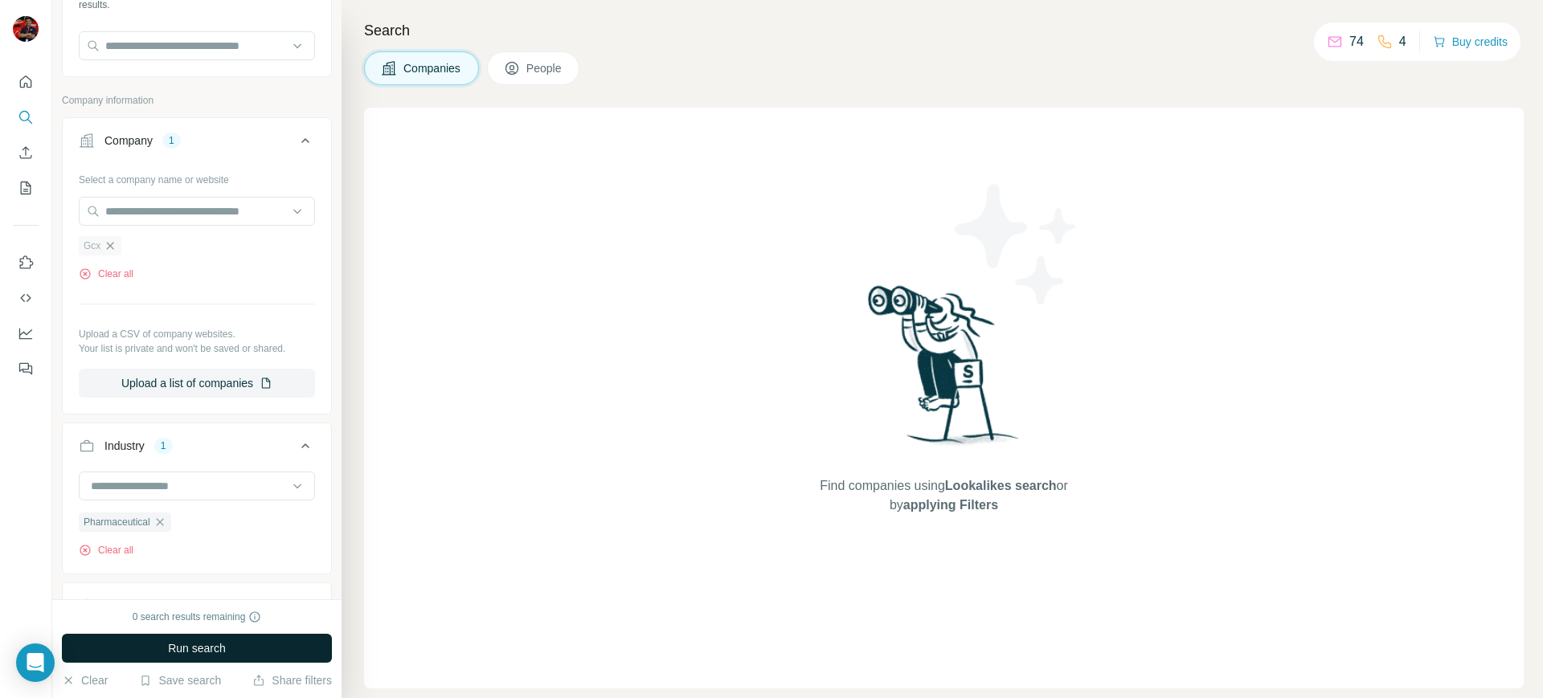
click at [112, 247] on icon "button" at bounding box center [110, 245] width 13 height 13
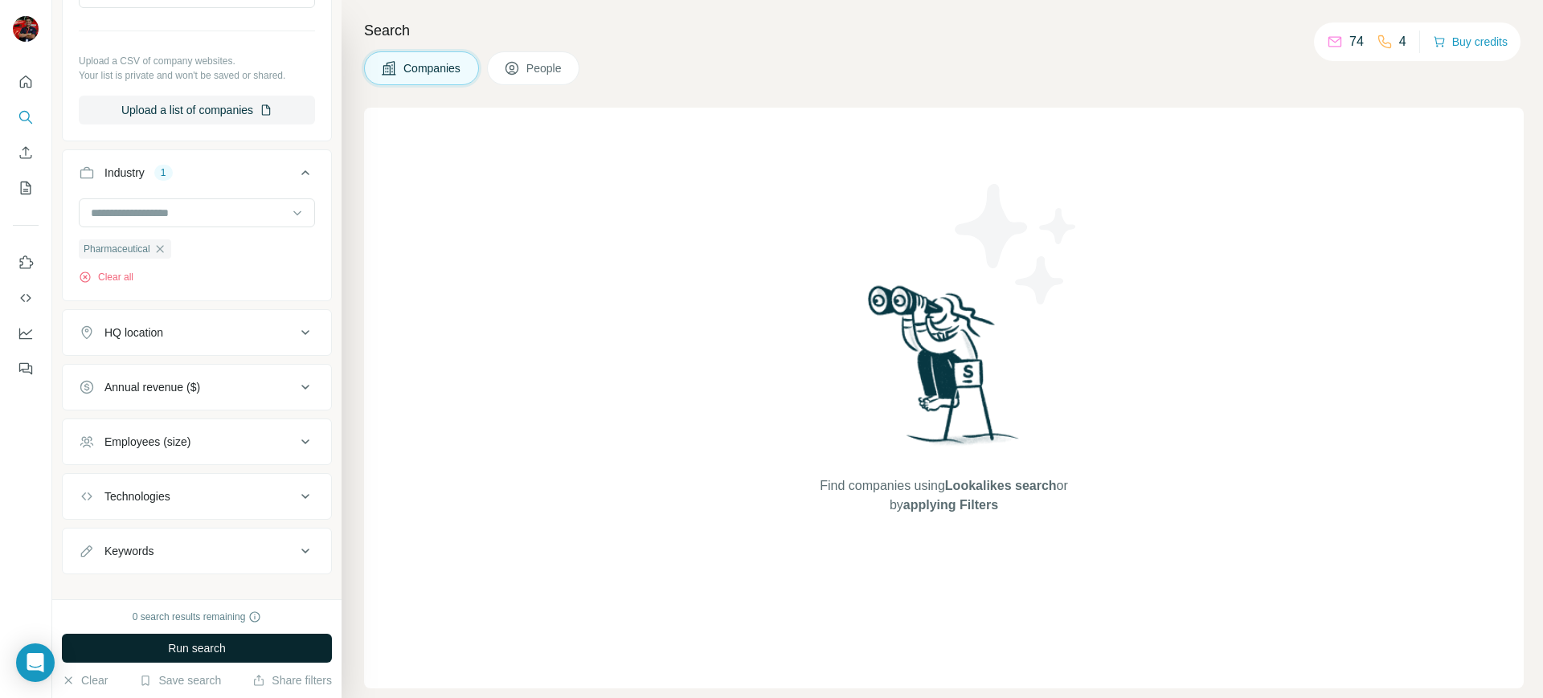
scroll to position [371, 0]
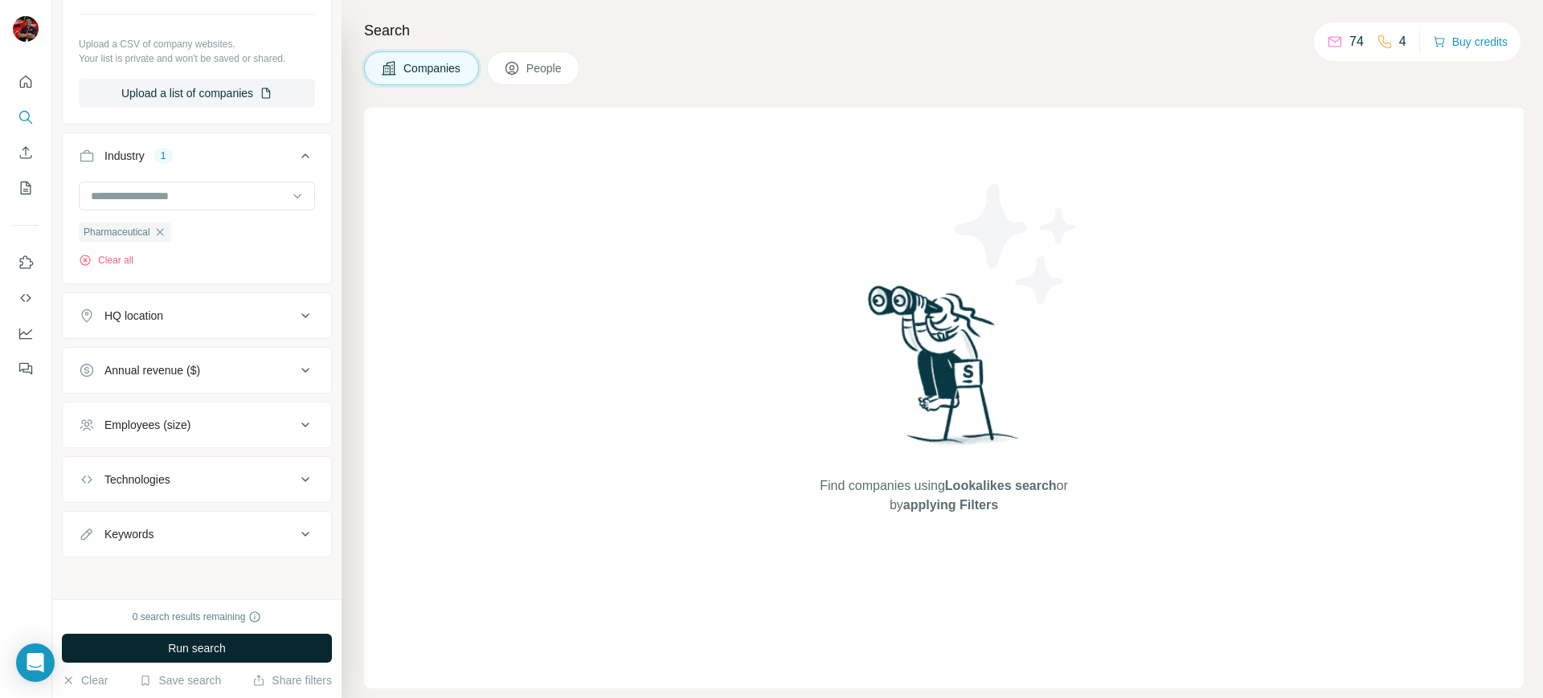
click at [149, 322] on div "HQ location" at bounding box center [133, 316] width 59 height 16
click at [156, 360] on input "text" at bounding box center [197, 355] width 236 height 29
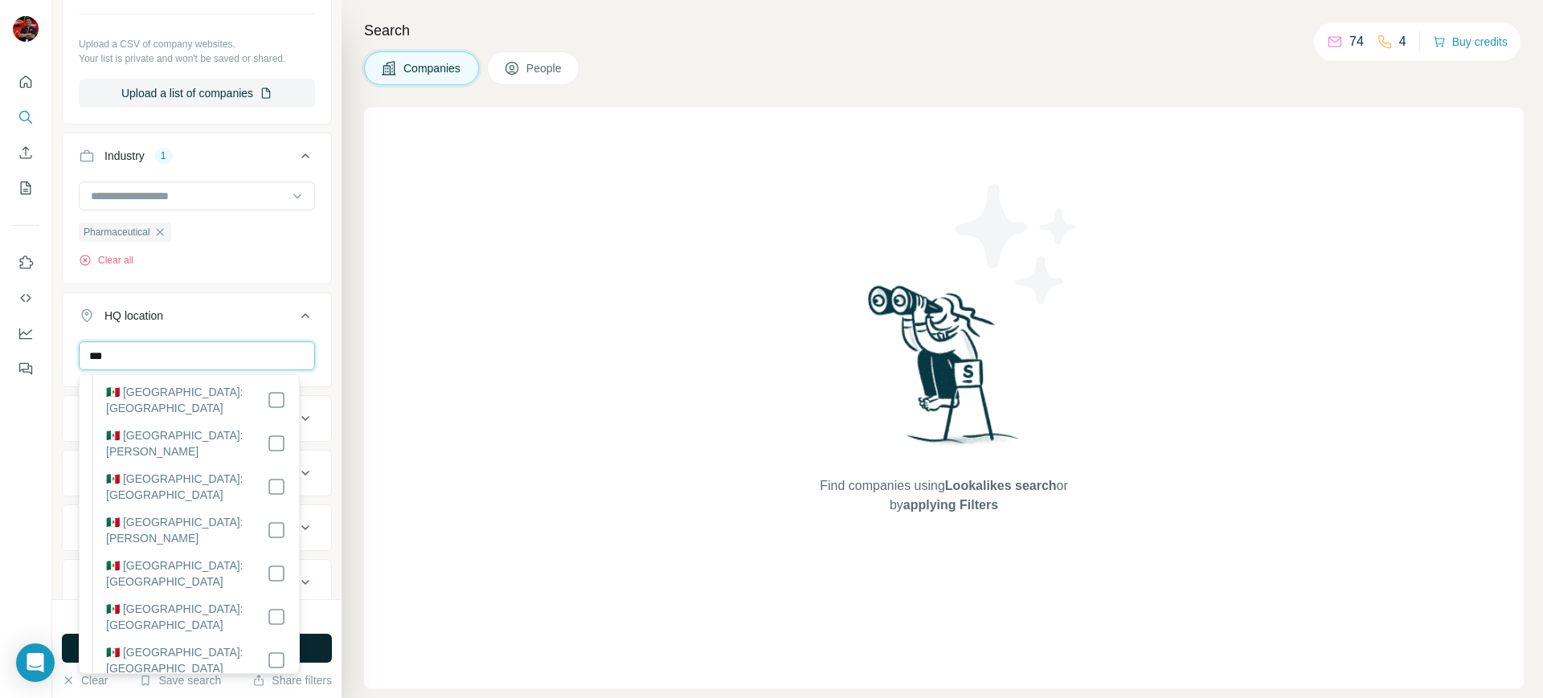
scroll to position [466, 0]
type input "***"
click at [322, 654] on button "Run search" at bounding box center [197, 648] width 270 height 29
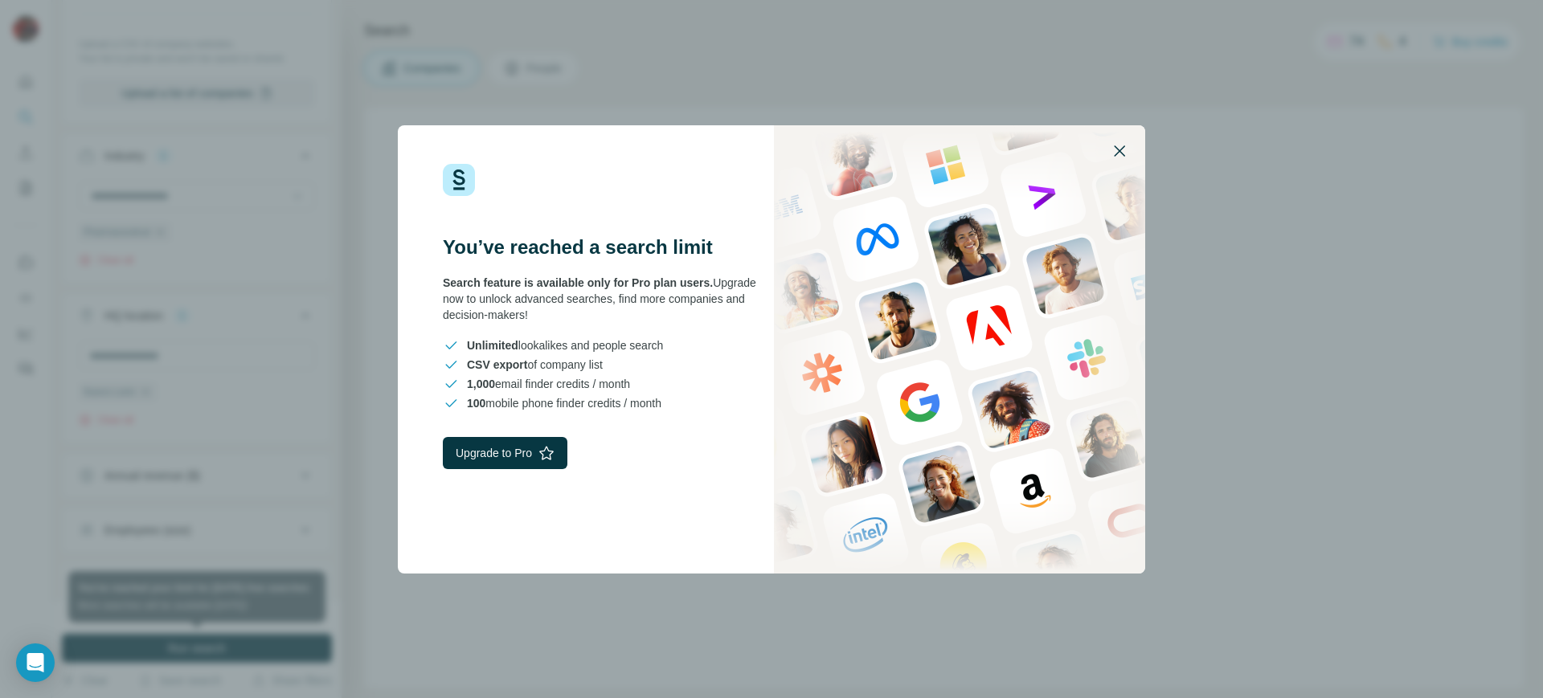
click at [1122, 154] on icon "button" at bounding box center [1119, 150] width 19 height 19
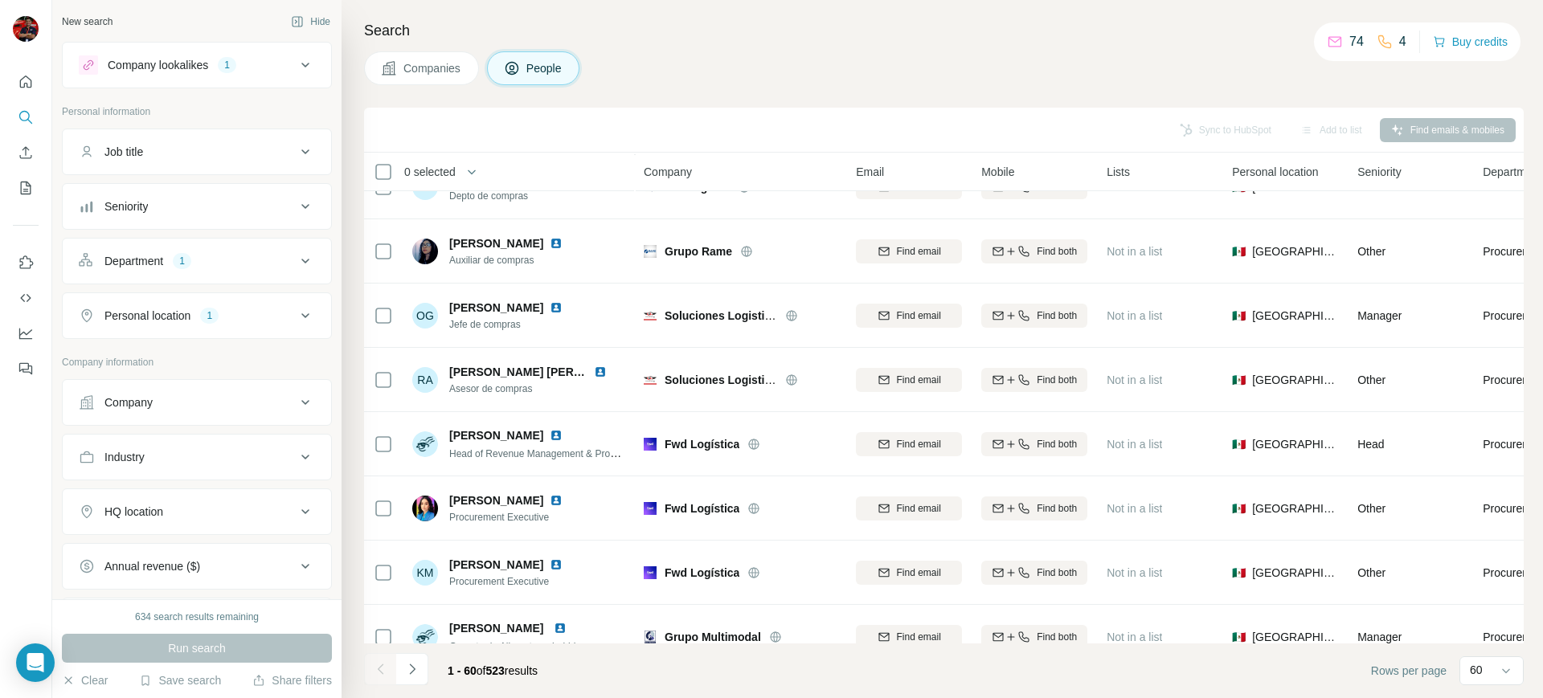
scroll to position [730, 0]
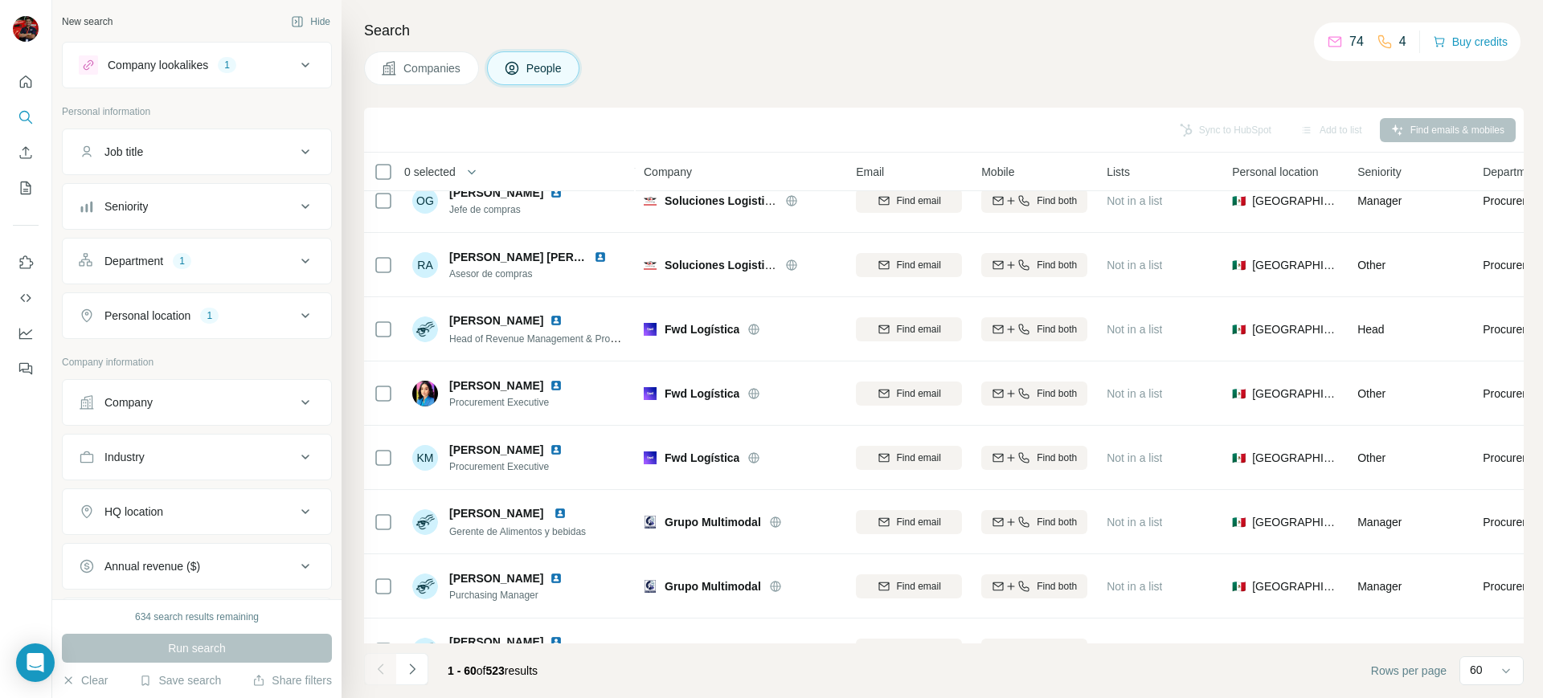
click at [885, 170] on div "Email" at bounding box center [909, 171] width 106 height 18
click at [880, 170] on span "Email" at bounding box center [870, 172] width 28 height 16
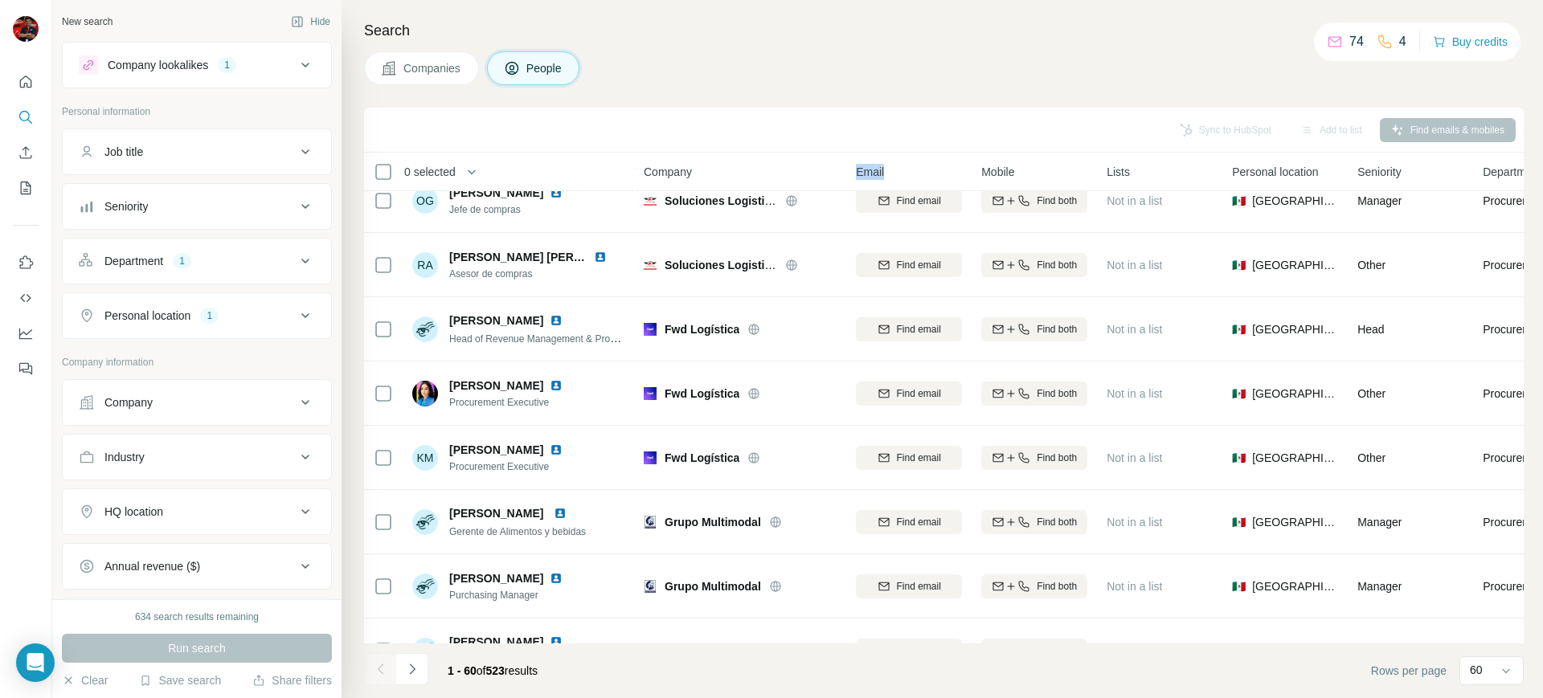
click at [880, 170] on span "Email" at bounding box center [870, 172] width 28 height 16
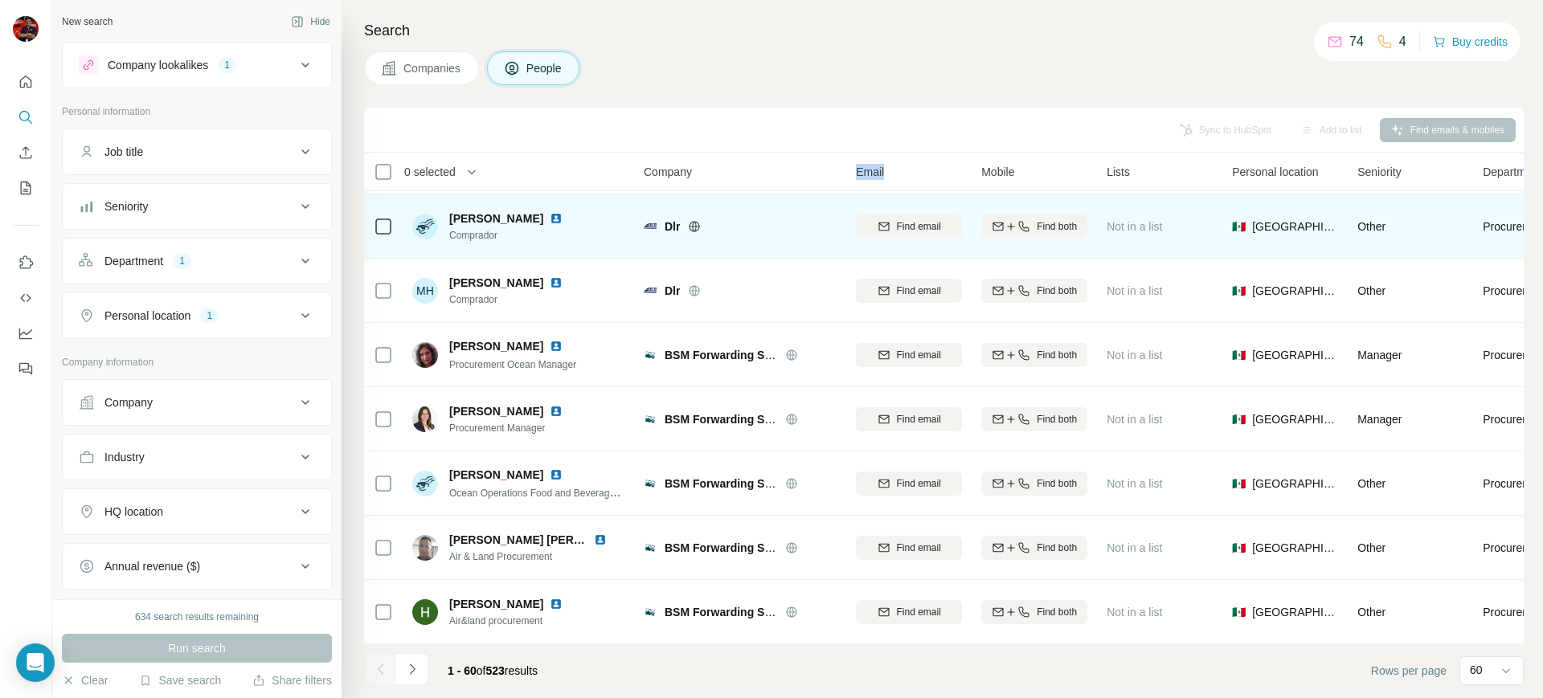
scroll to position [3415, 0]
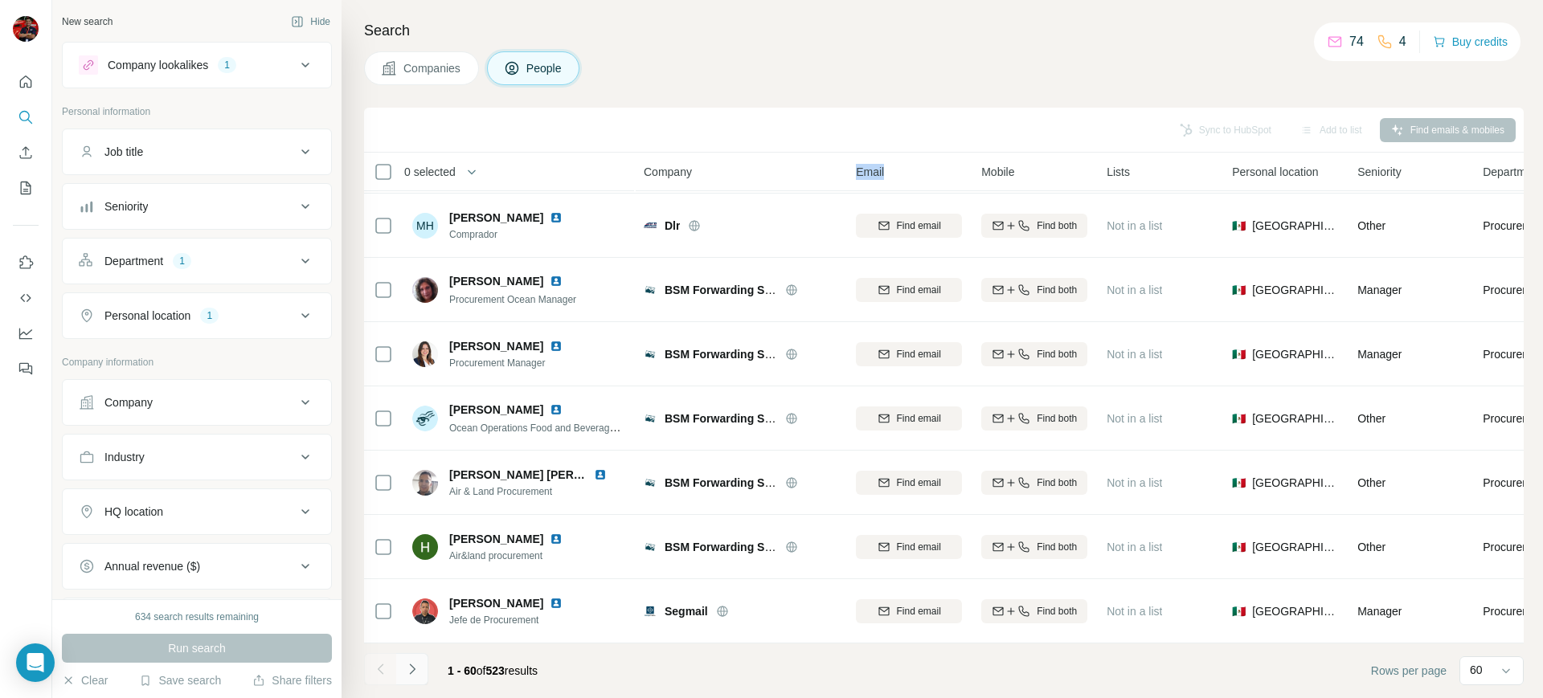
click at [413, 666] on icon "Navigate to next page" at bounding box center [412, 669] width 16 height 16
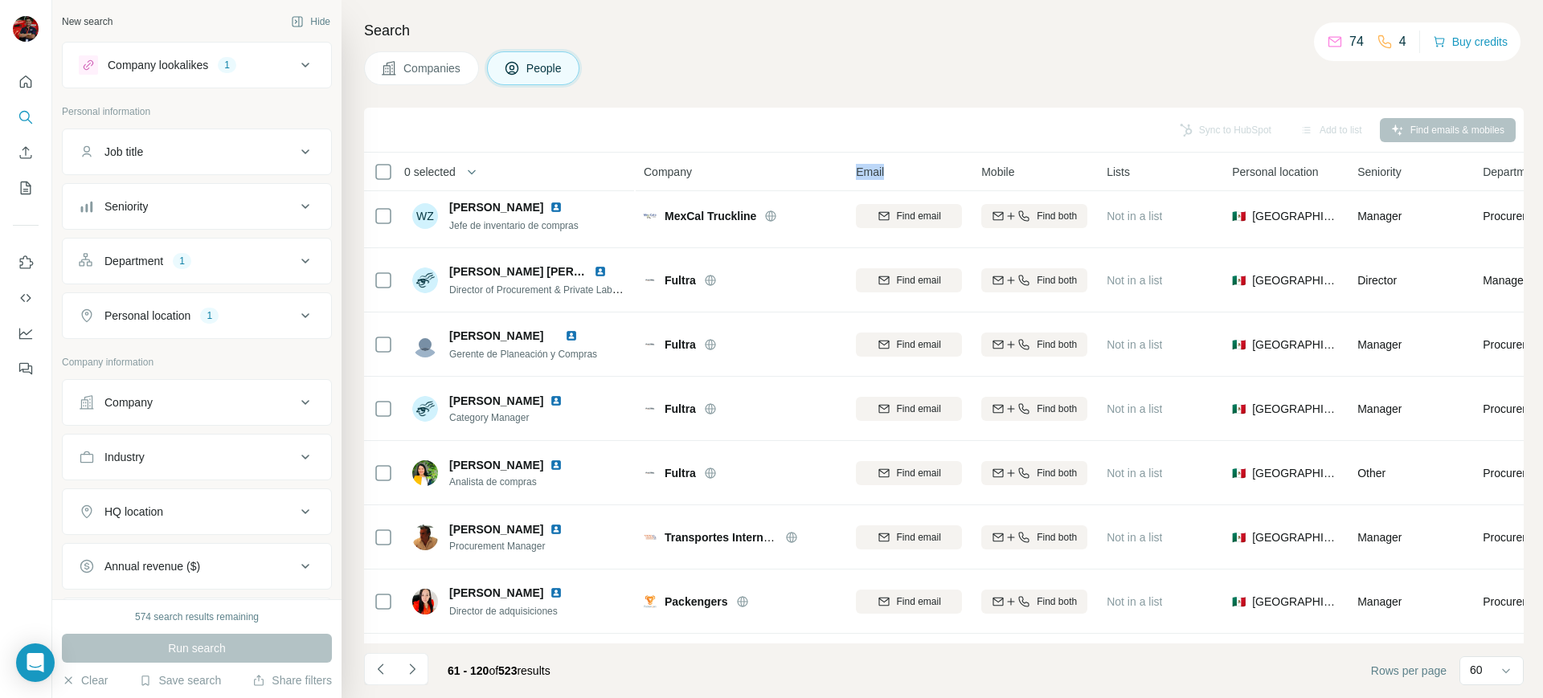
scroll to position [0, 0]
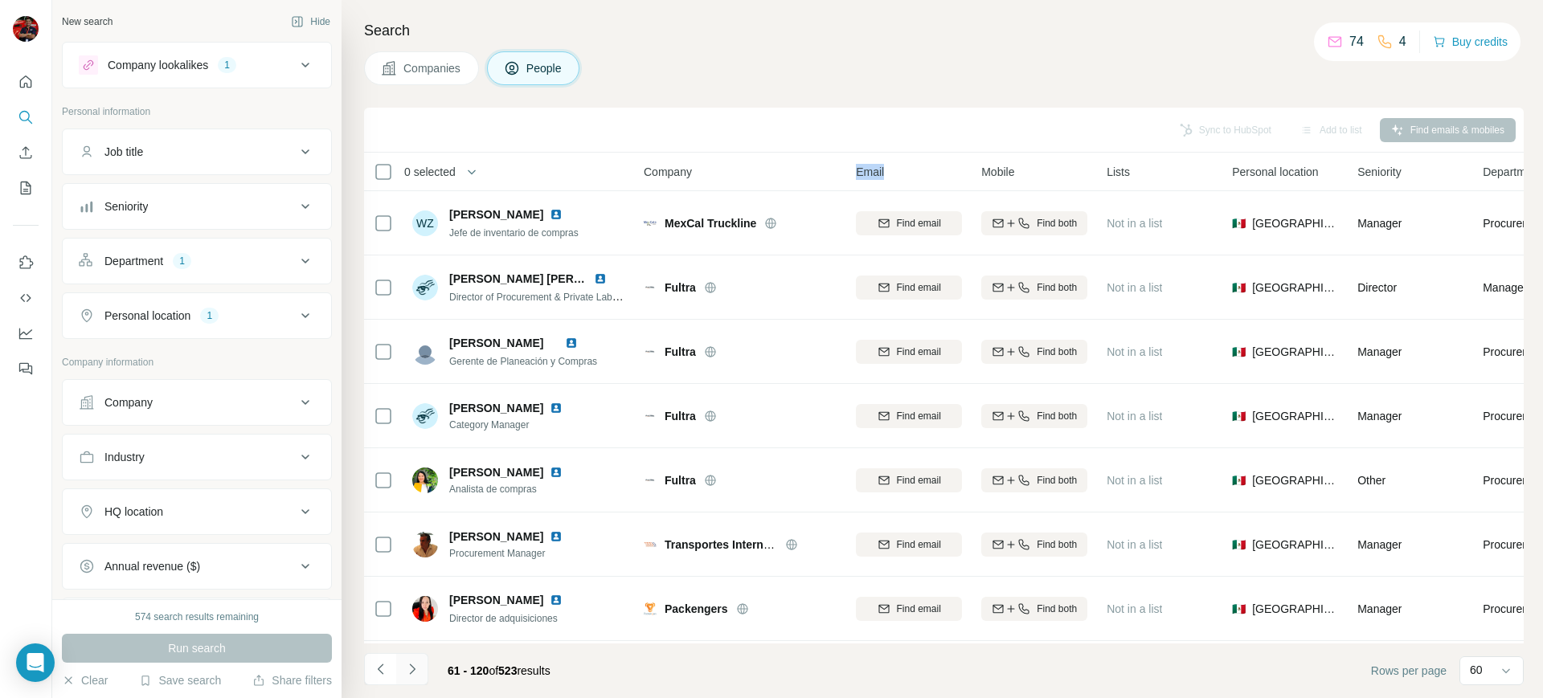
click at [410, 663] on icon "Navigate to next page" at bounding box center [412, 669] width 16 height 16
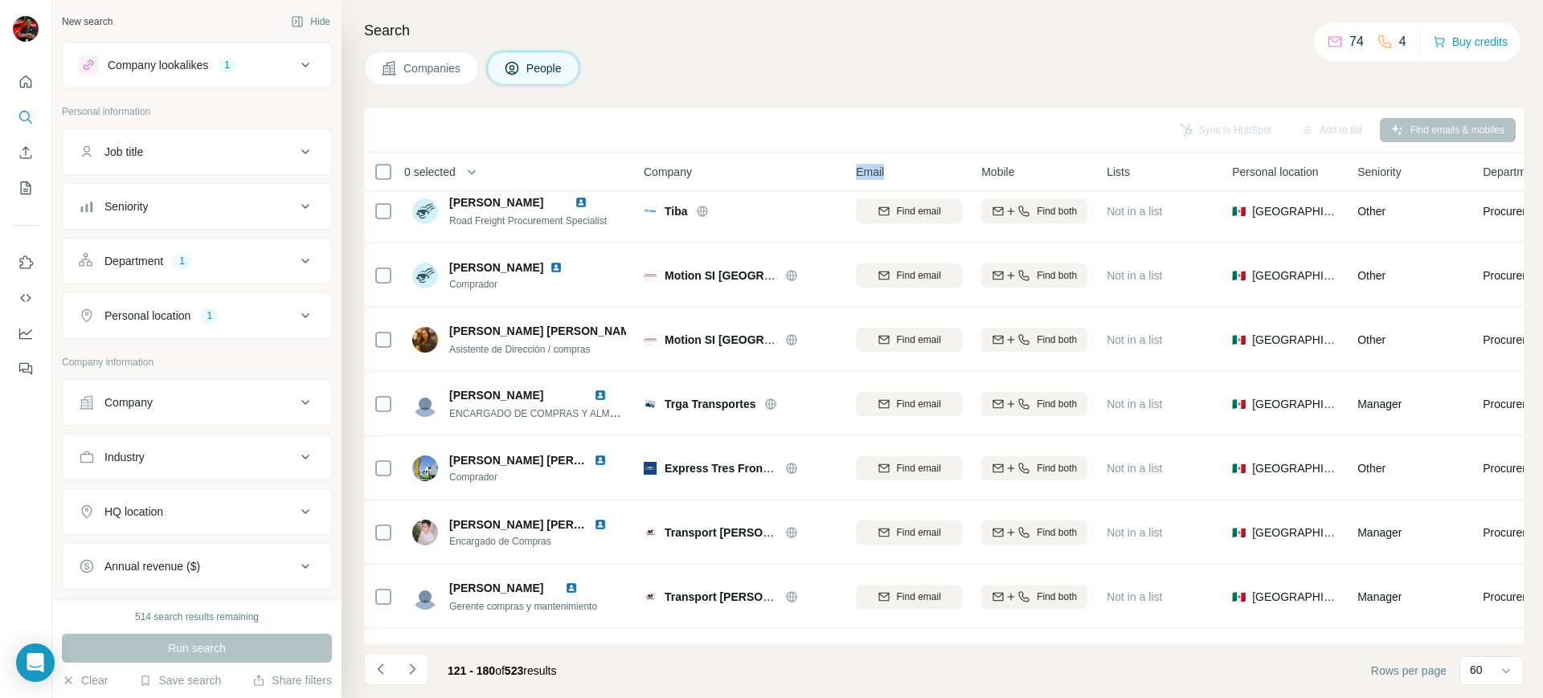
scroll to position [3415, 0]
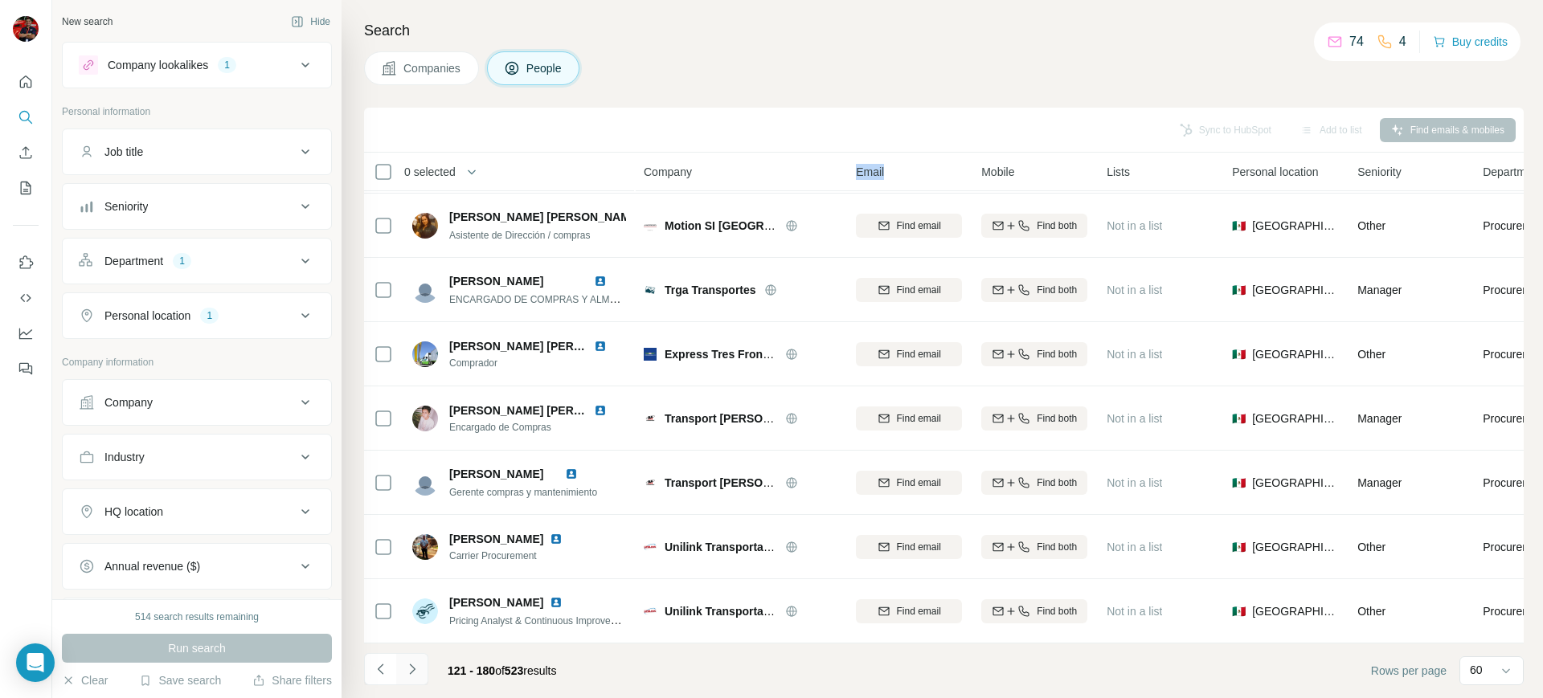
click at [413, 659] on button "Navigate to next page" at bounding box center [412, 669] width 32 height 32
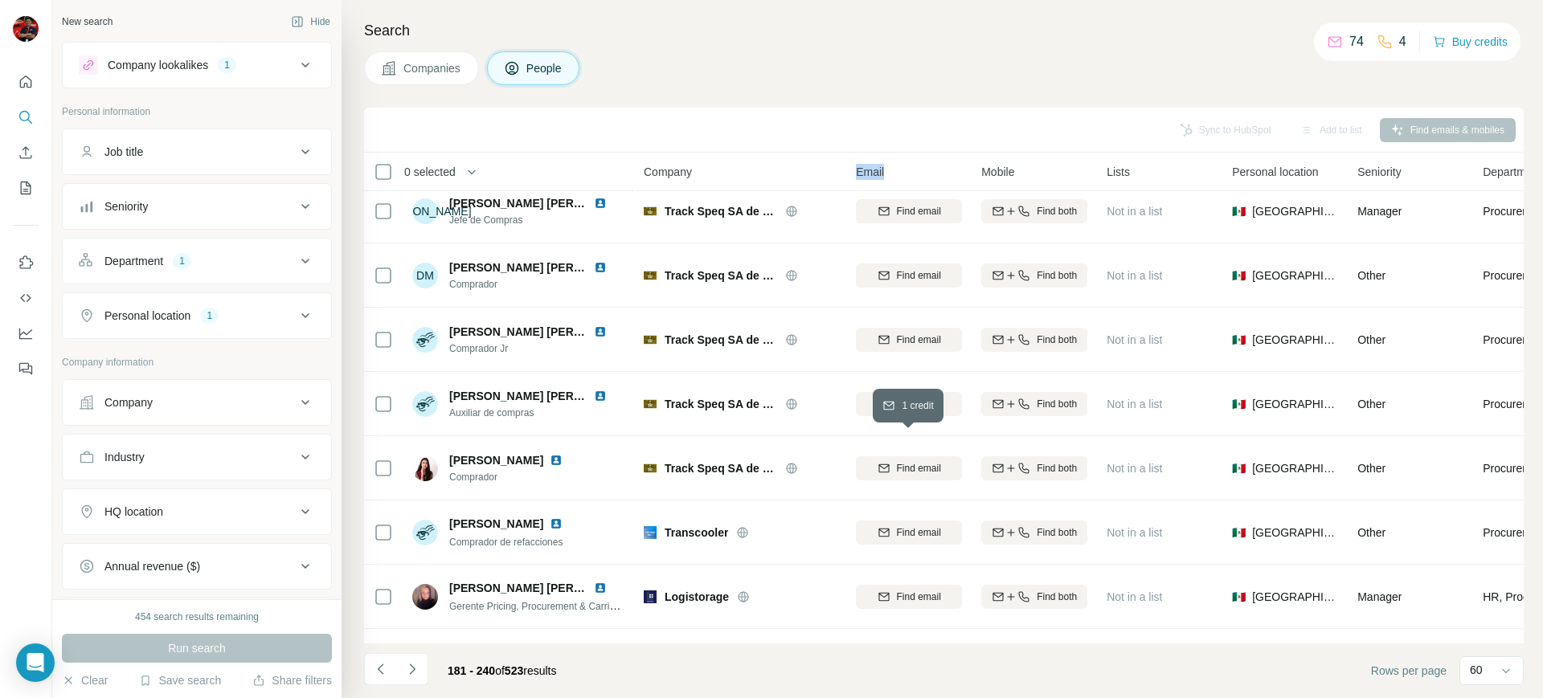
scroll to position [0, 0]
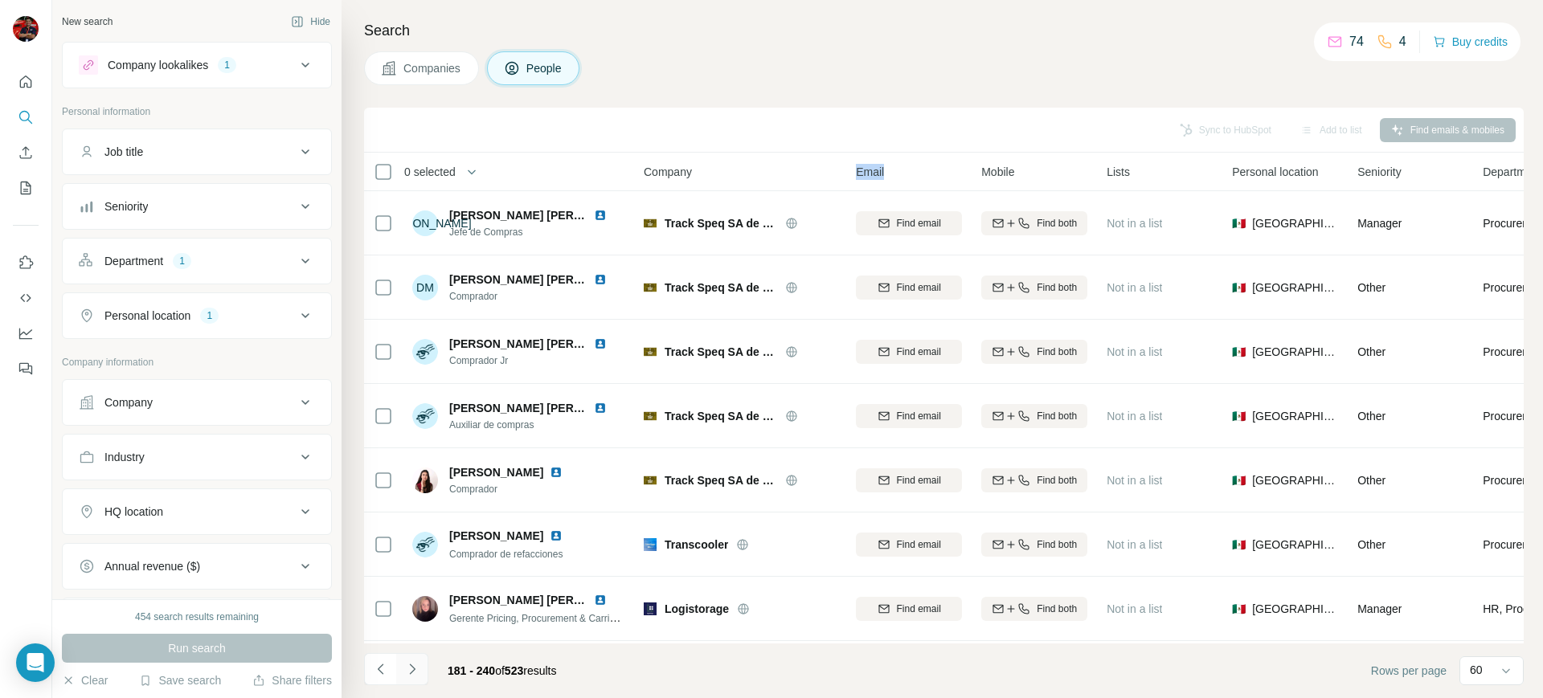
click at [411, 669] on icon "Navigate to next page" at bounding box center [412, 669] width 16 height 16
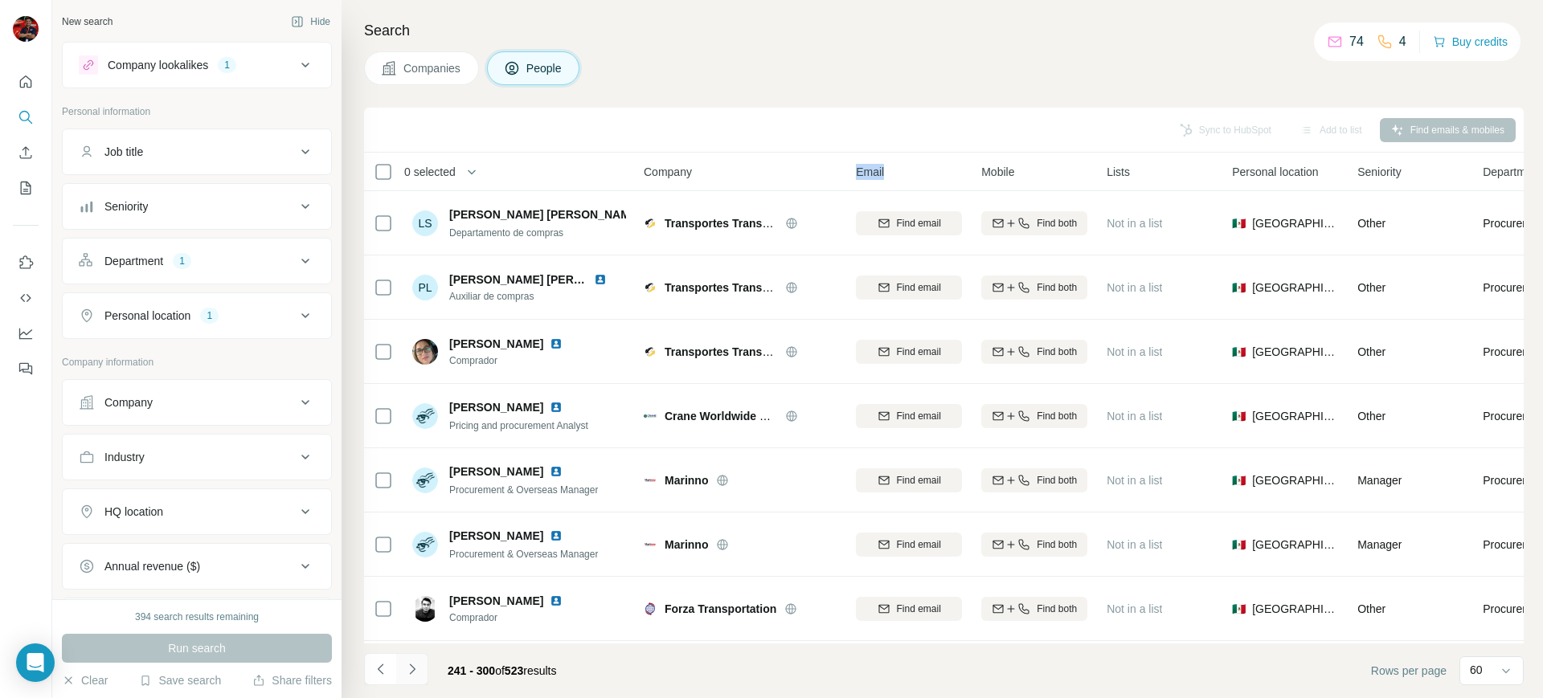
click at [415, 668] on icon "Navigate to next page" at bounding box center [412, 669] width 16 height 16
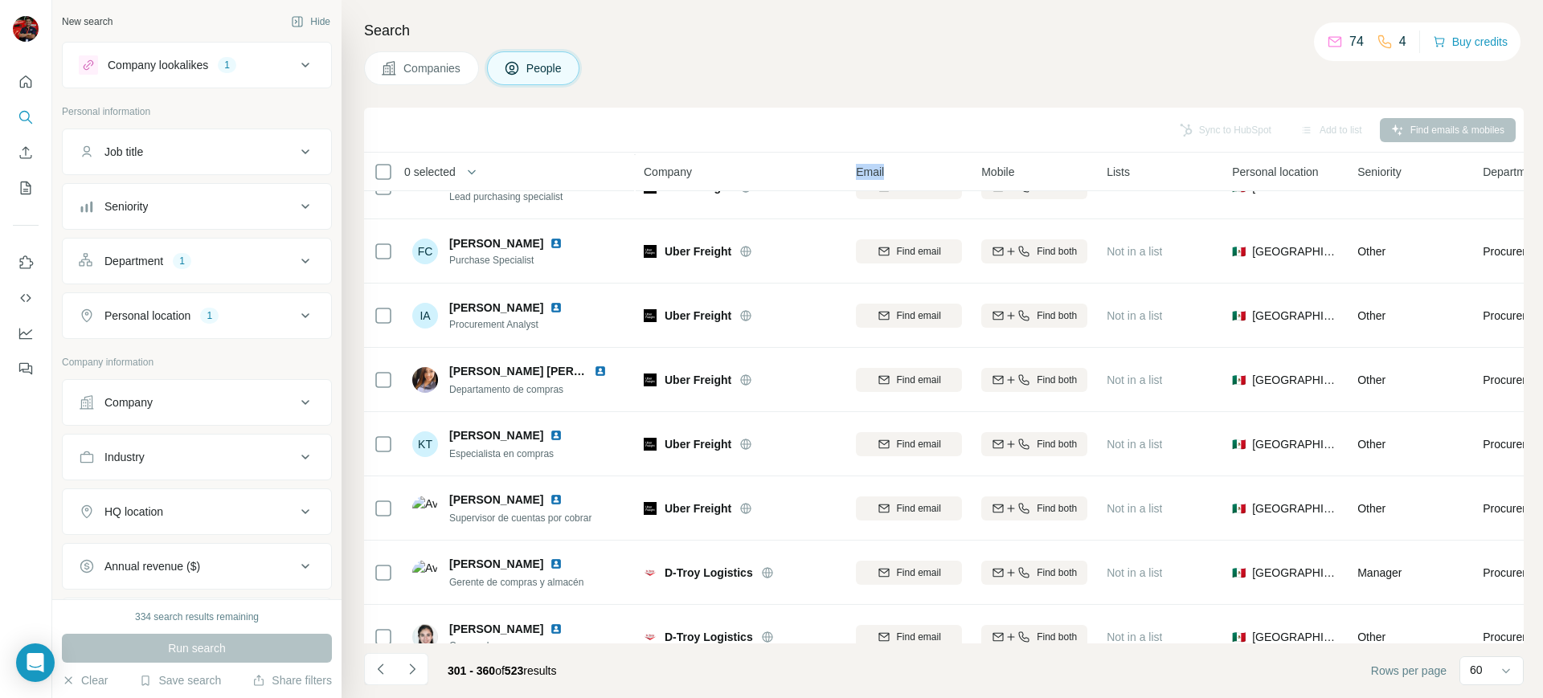
scroll to position [3415, 0]
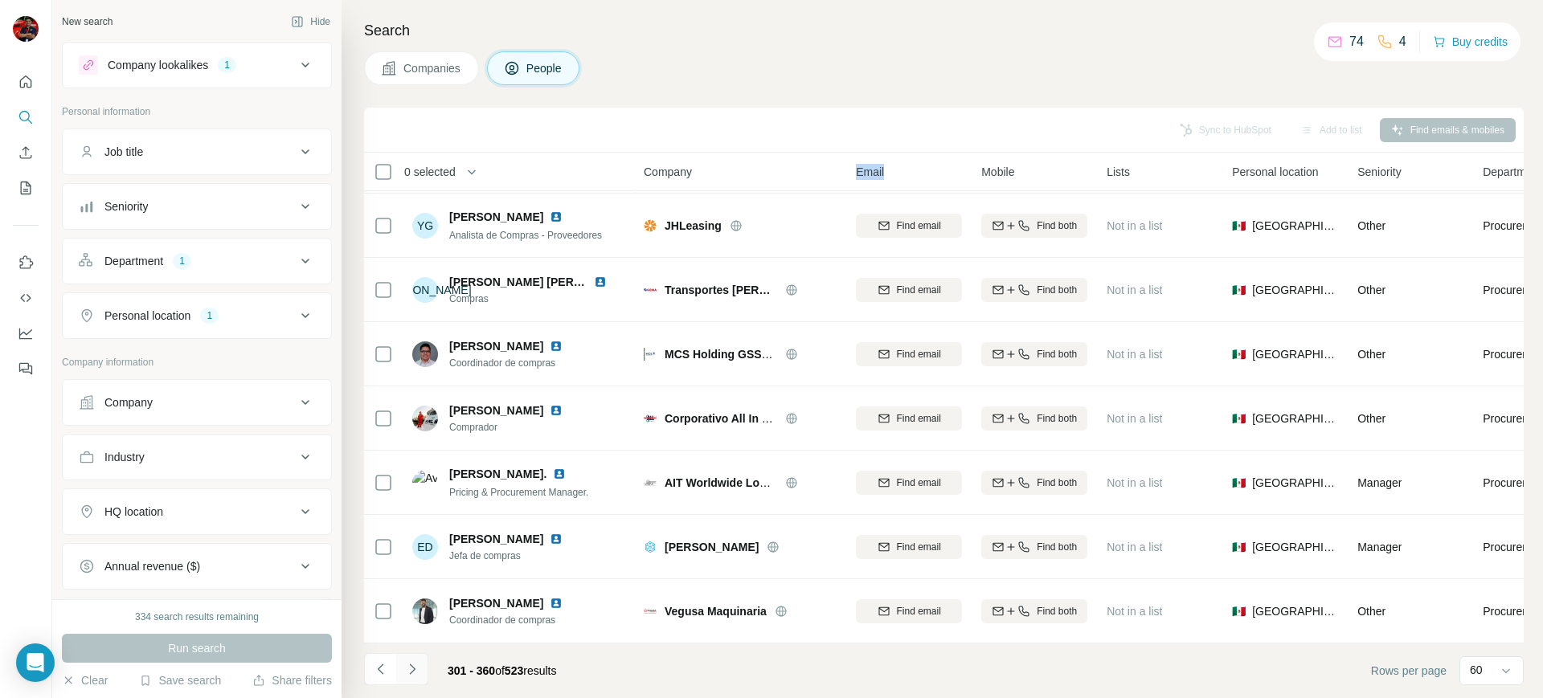
click at [414, 663] on icon "Navigate to next page" at bounding box center [412, 669] width 16 height 16
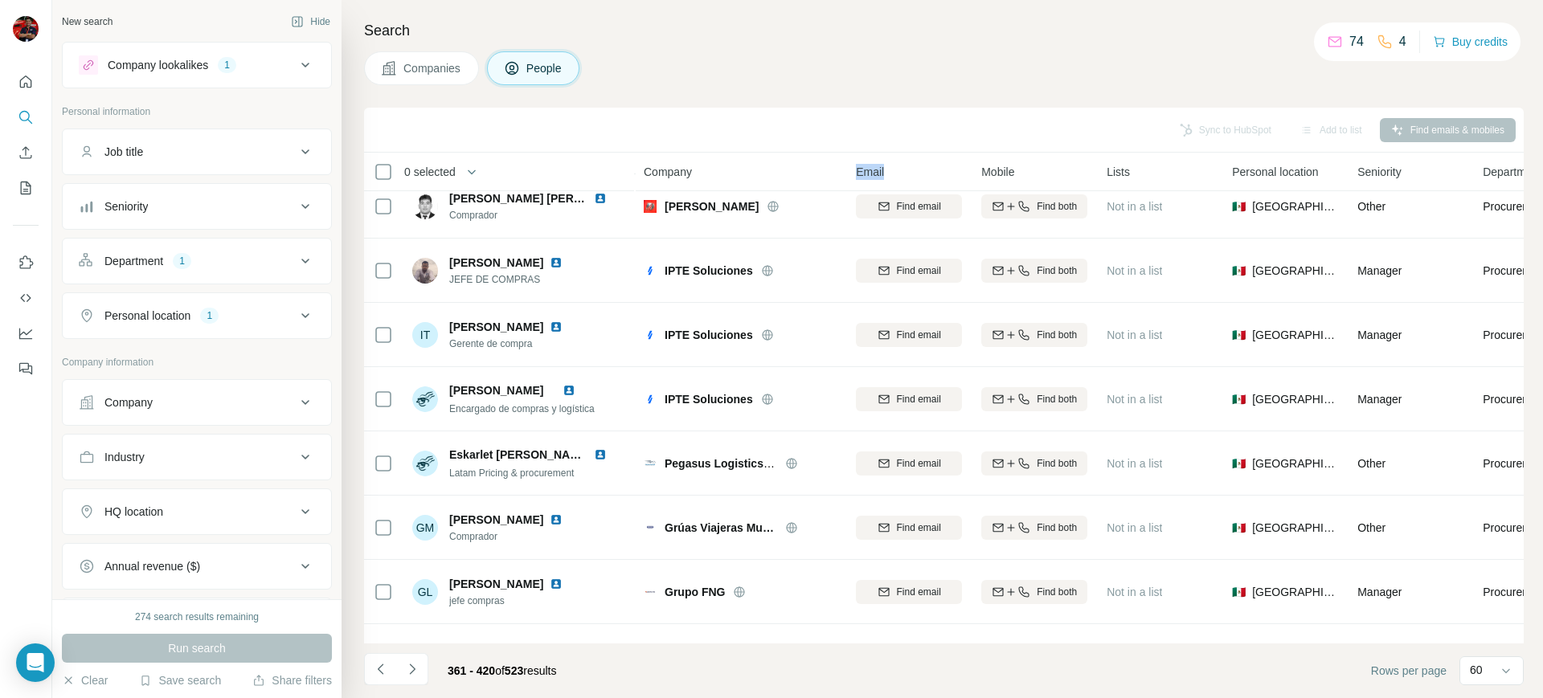
scroll to position [0, 0]
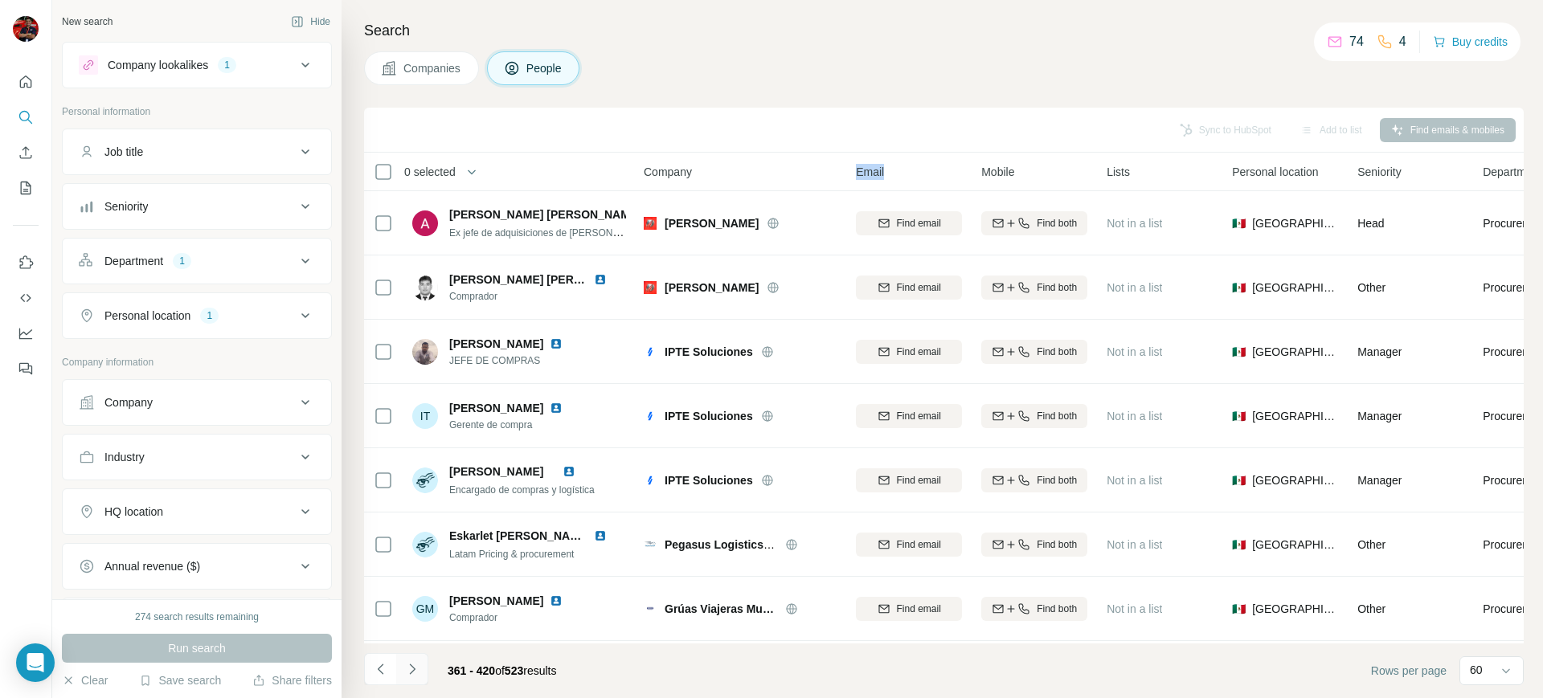
click at [414, 664] on icon "Navigate to next page" at bounding box center [412, 669] width 16 height 16
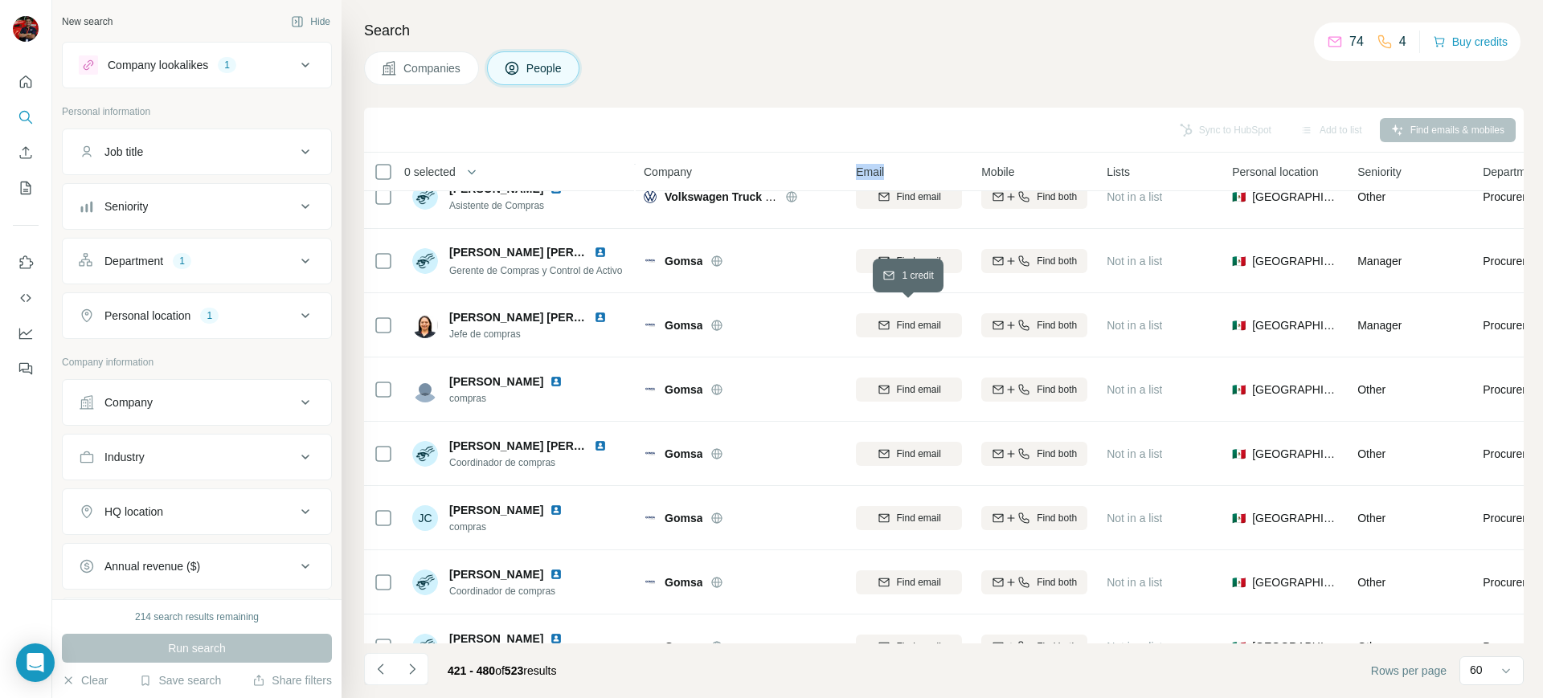
scroll to position [3415, 0]
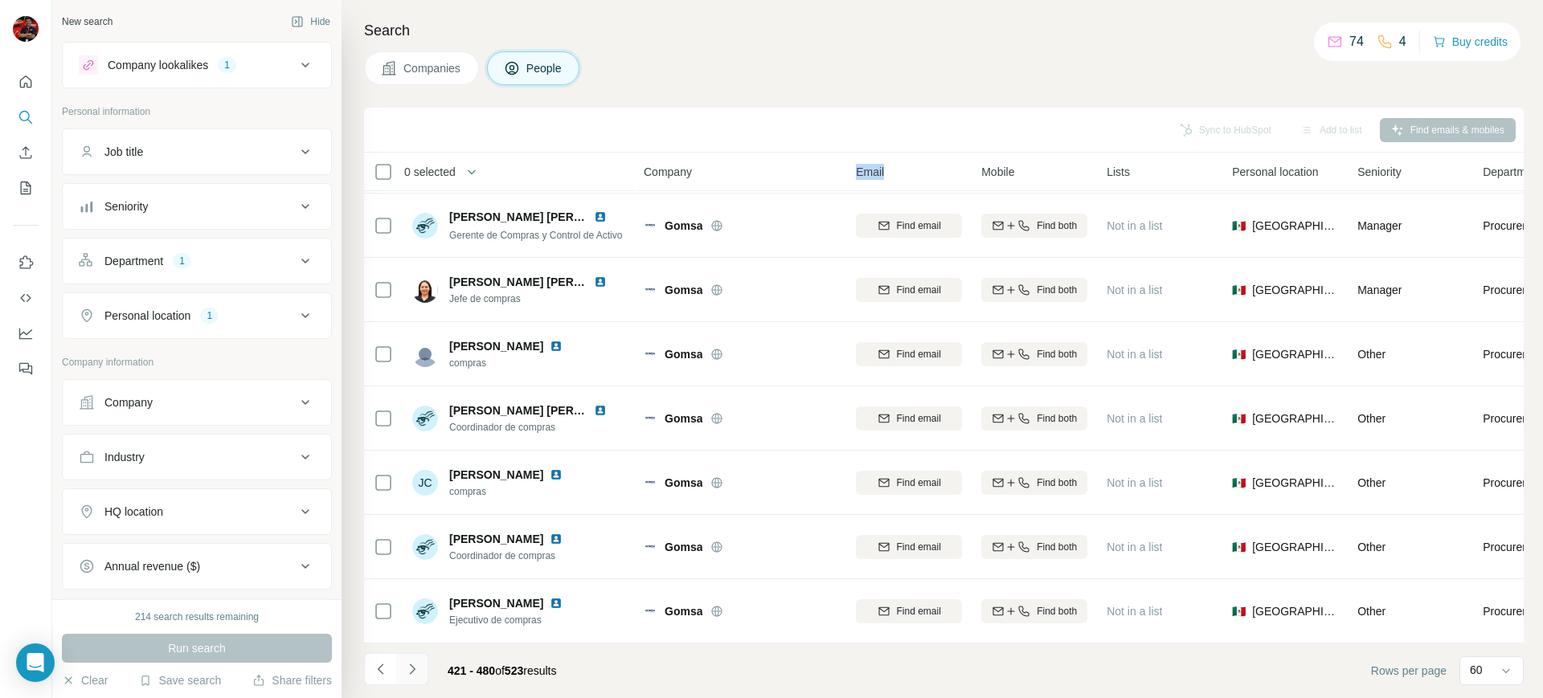
click at [407, 661] on icon "Navigate to next page" at bounding box center [412, 669] width 16 height 16
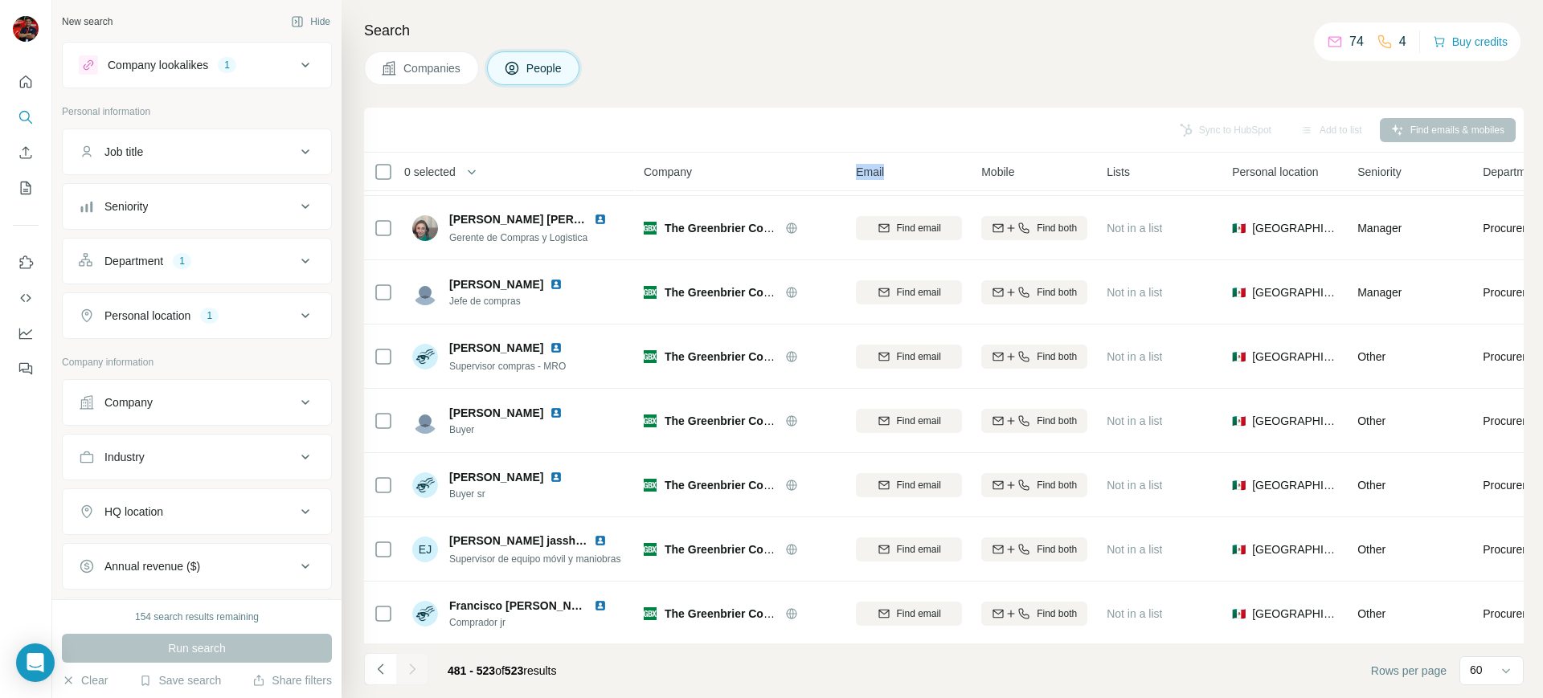
scroll to position [0, 0]
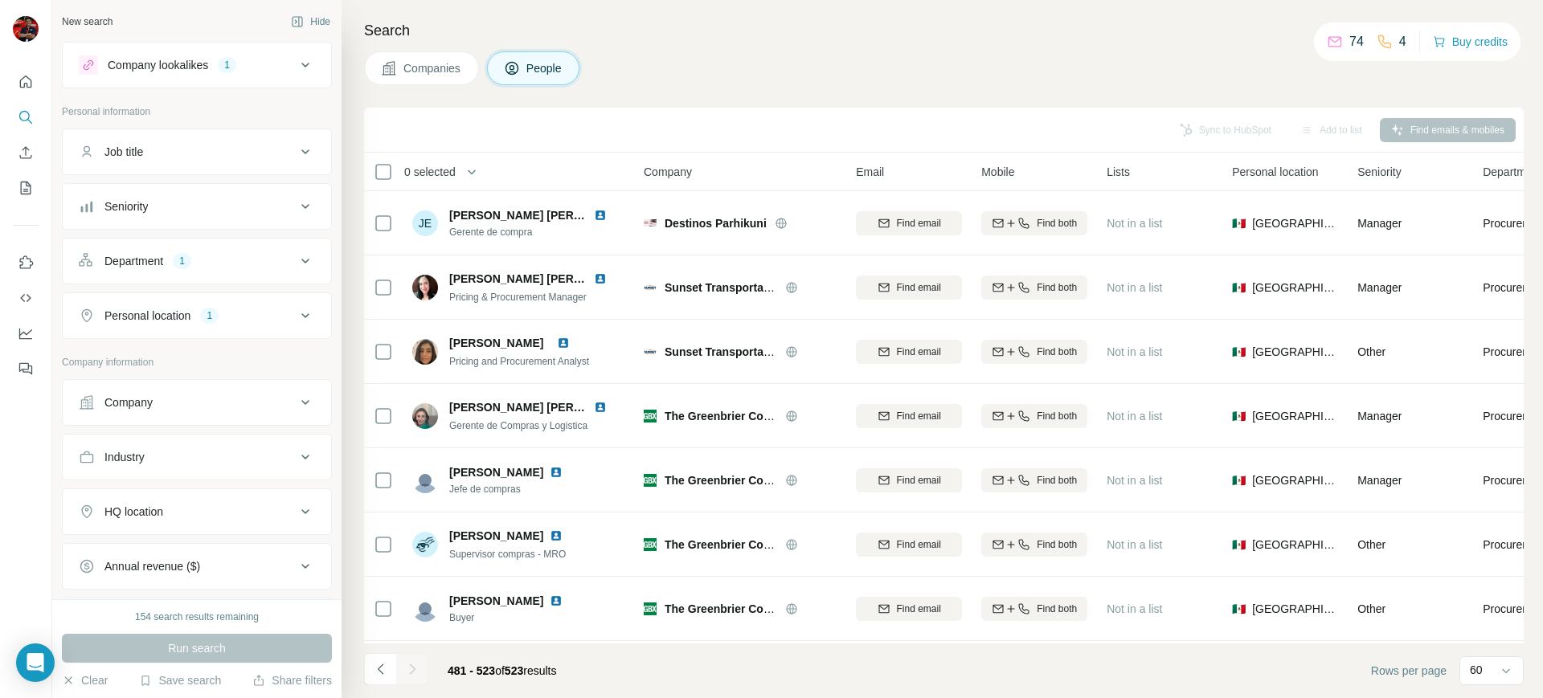
click at [419, 668] on div at bounding box center [412, 669] width 32 height 32
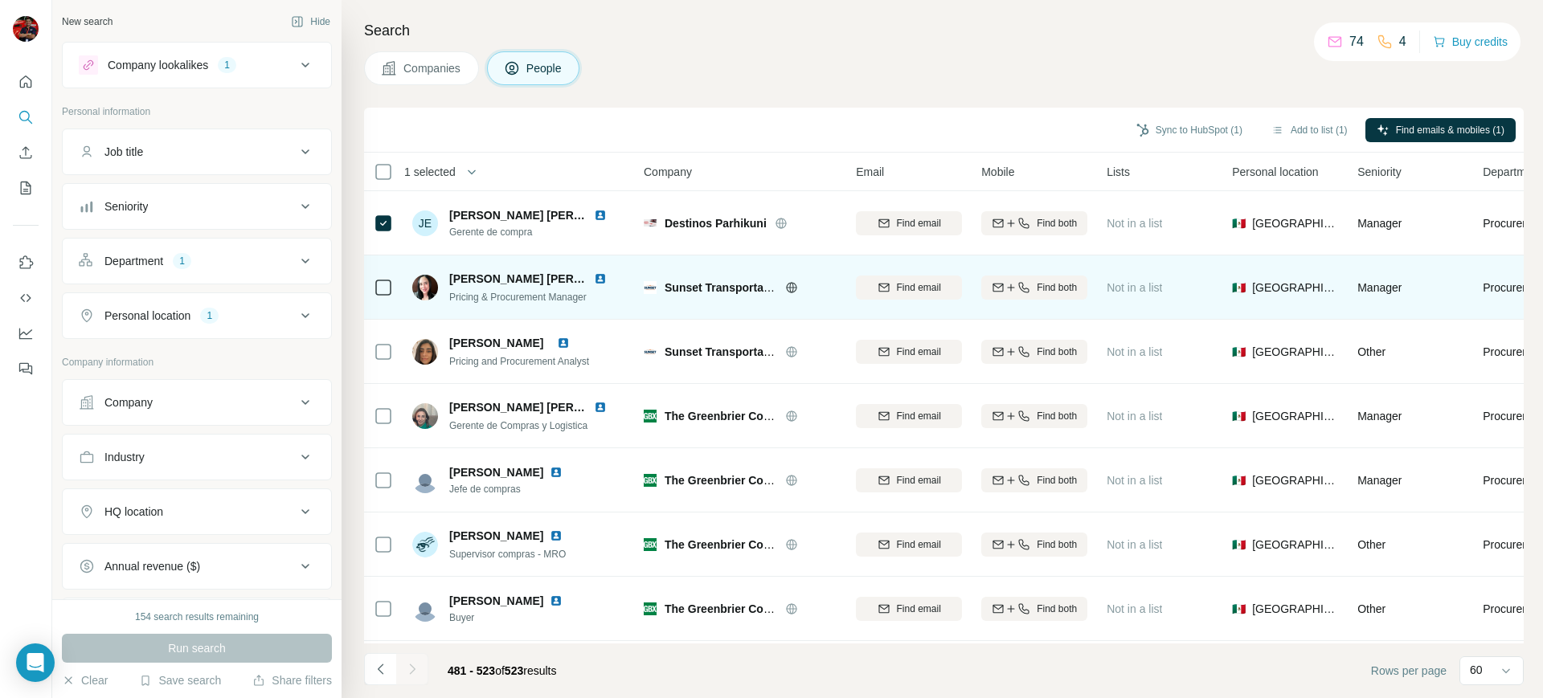
click at [382, 298] on div at bounding box center [383, 287] width 19 height 44
